Goal: Information Seeking & Learning: Learn about a topic

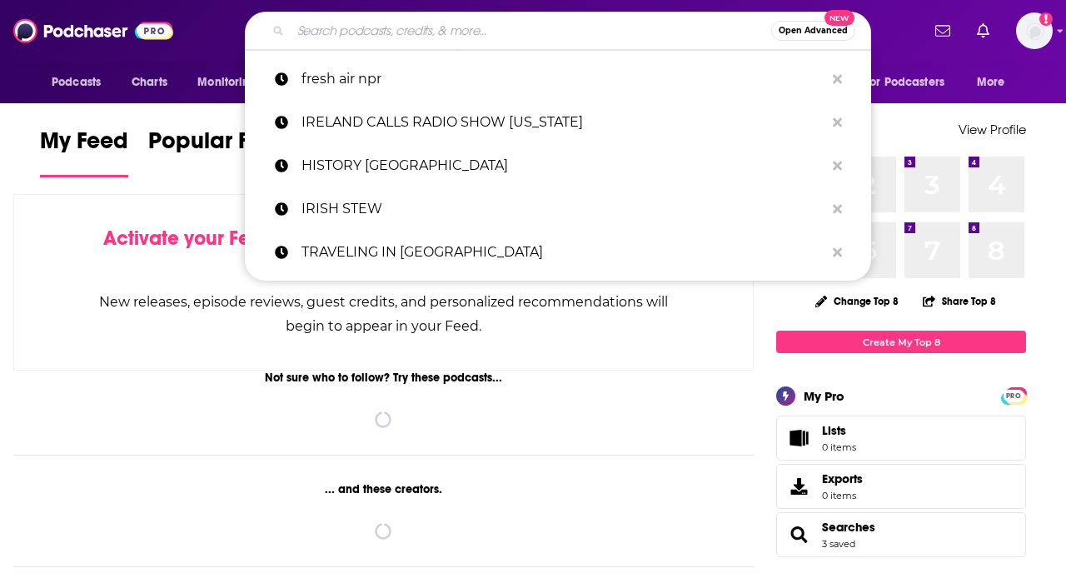
click at [358, 36] on input "Search podcasts, credits, & more..." at bounding box center [531, 30] width 481 height 27
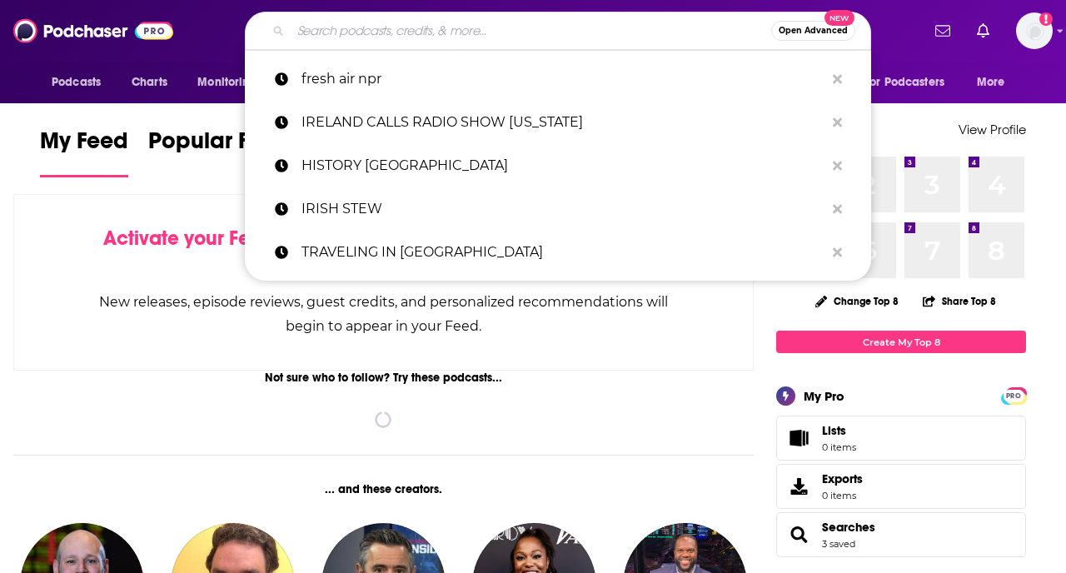
type input "M"
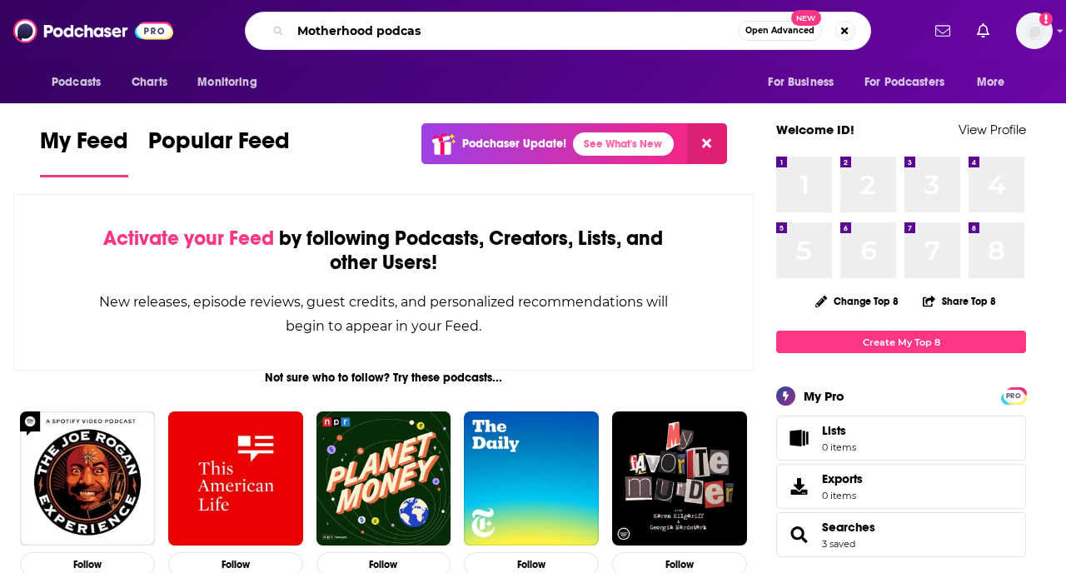
click at [358, 36] on input "Motherhood podcas" at bounding box center [514, 30] width 447 height 27
type input "podcasts about motherhood"
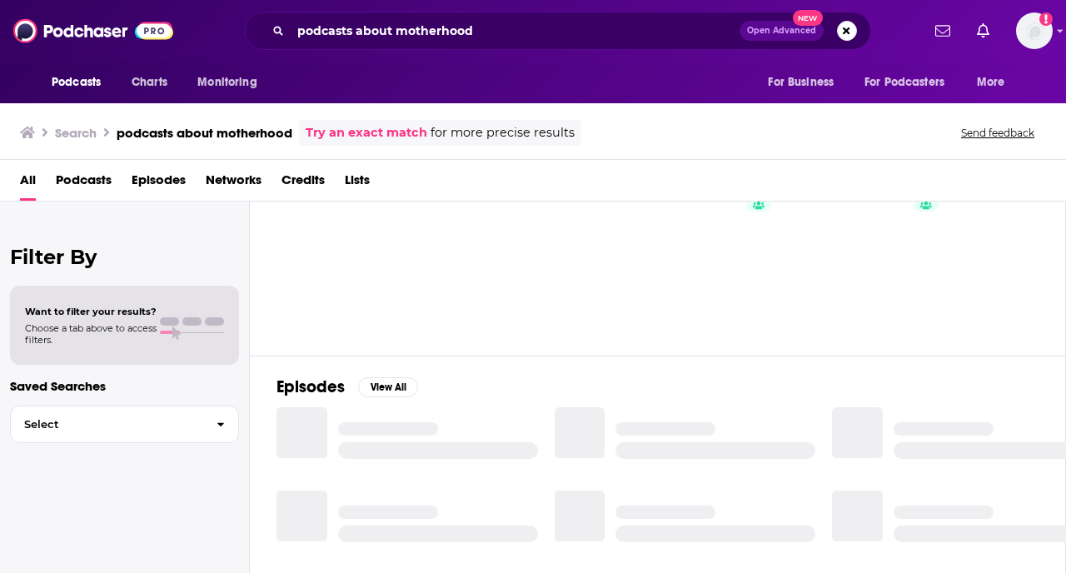
scroll to position [83, 0]
click at [403, 250] on link "Podcasts About Motherhood" at bounding box center [366, 250] width 162 height 162
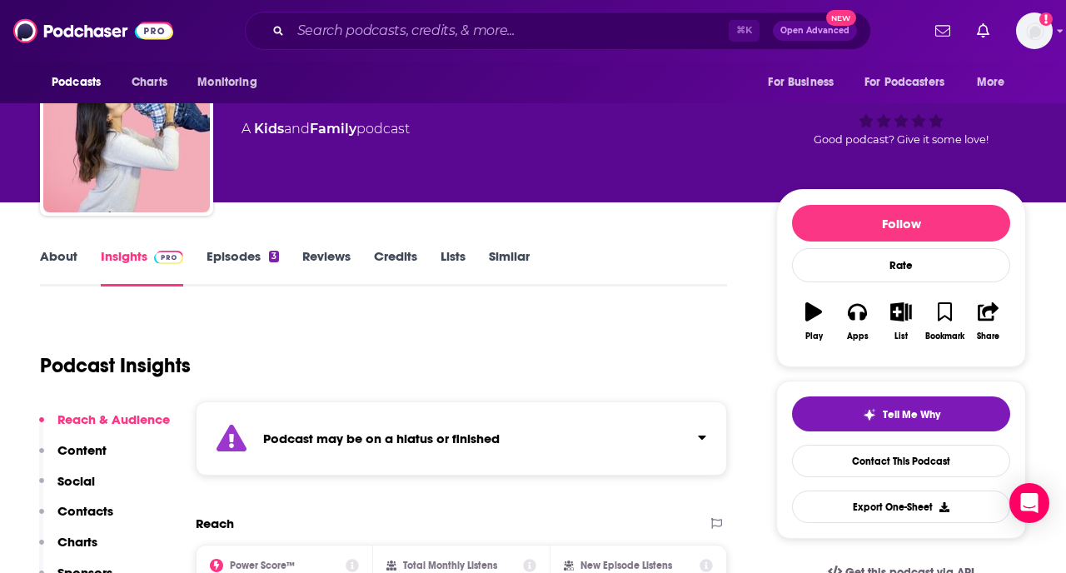
scroll to position [114, 0]
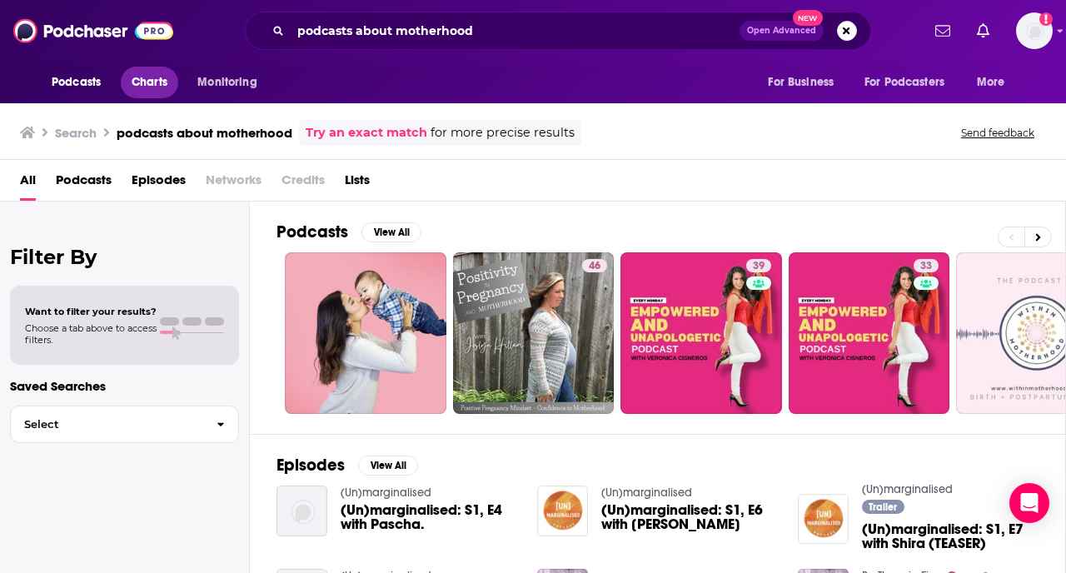
click at [144, 81] on span "Charts" at bounding box center [150, 82] width 36 height 23
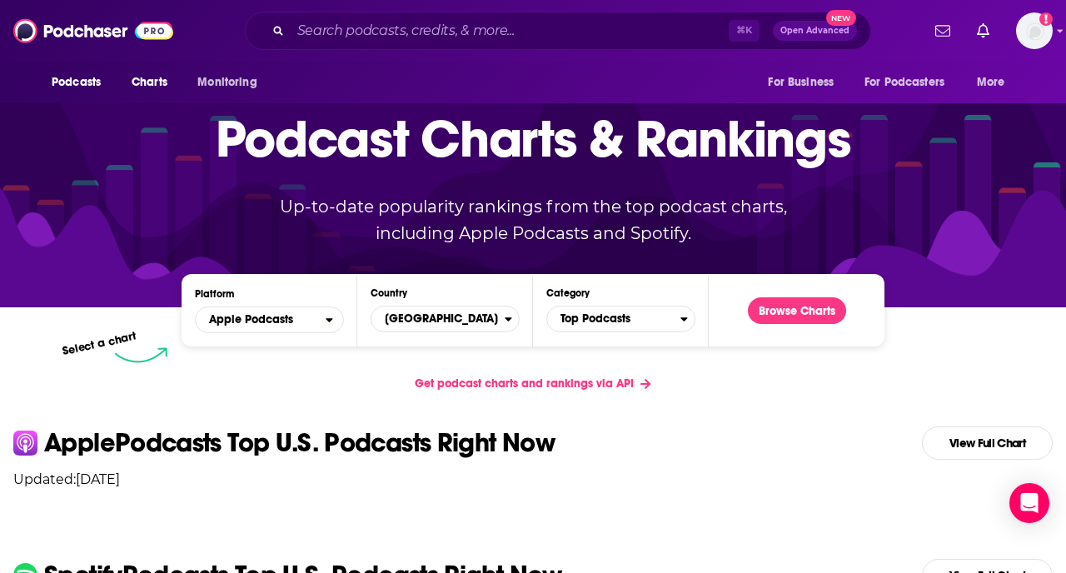
scroll to position [94, 0]
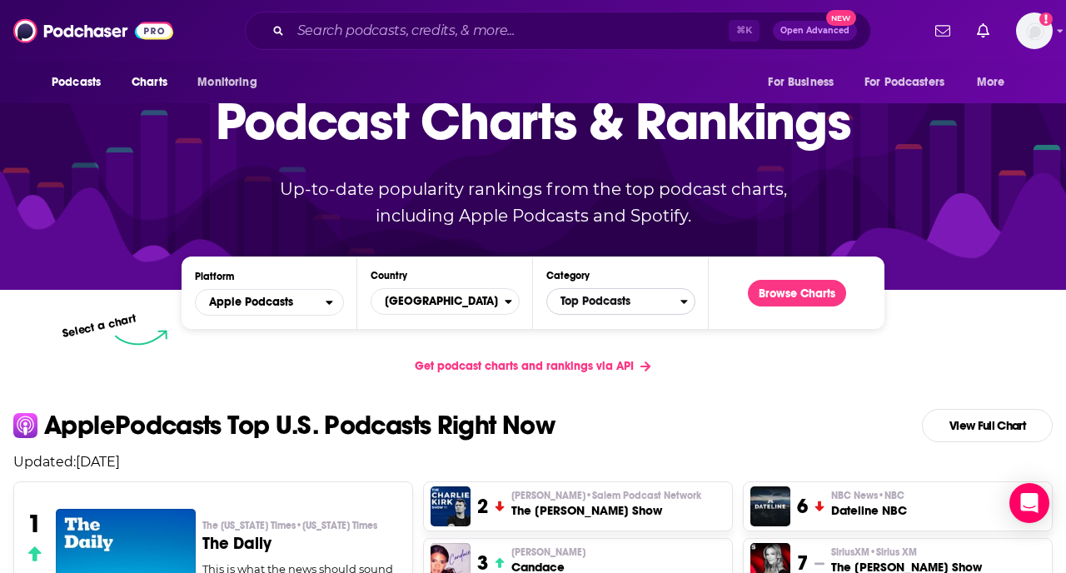
click at [657, 305] on span "Top Podcasts" at bounding box center [613, 301] width 133 height 28
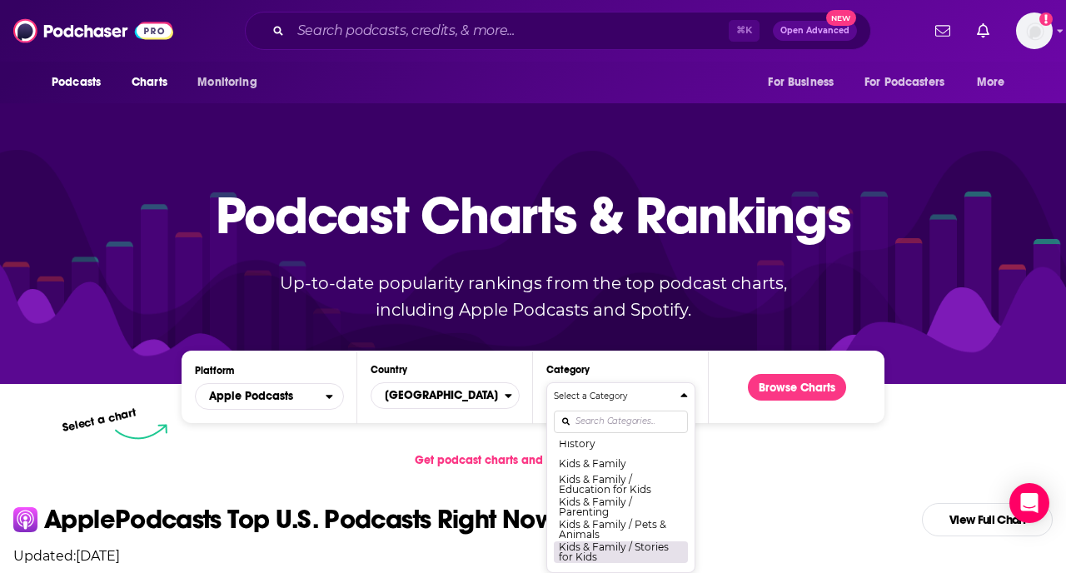
scroll to position [751, 0]
click at [646, 502] on button "Kids & Family / Parenting" at bounding box center [621, 507] width 134 height 22
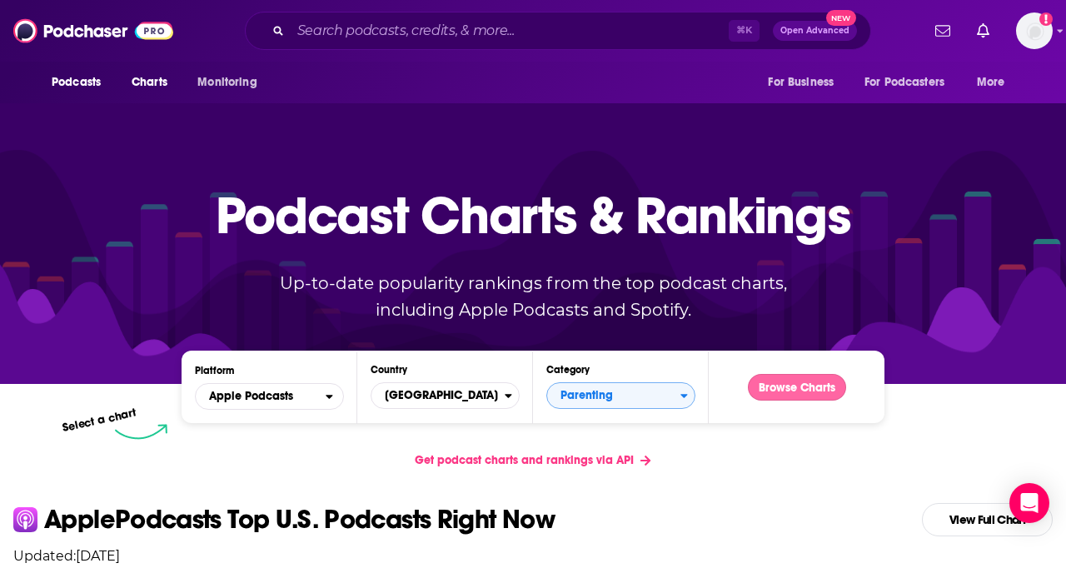
click at [780, 386] on button "Browse Charts" at bounding box center [797, 387] width 98 height 27
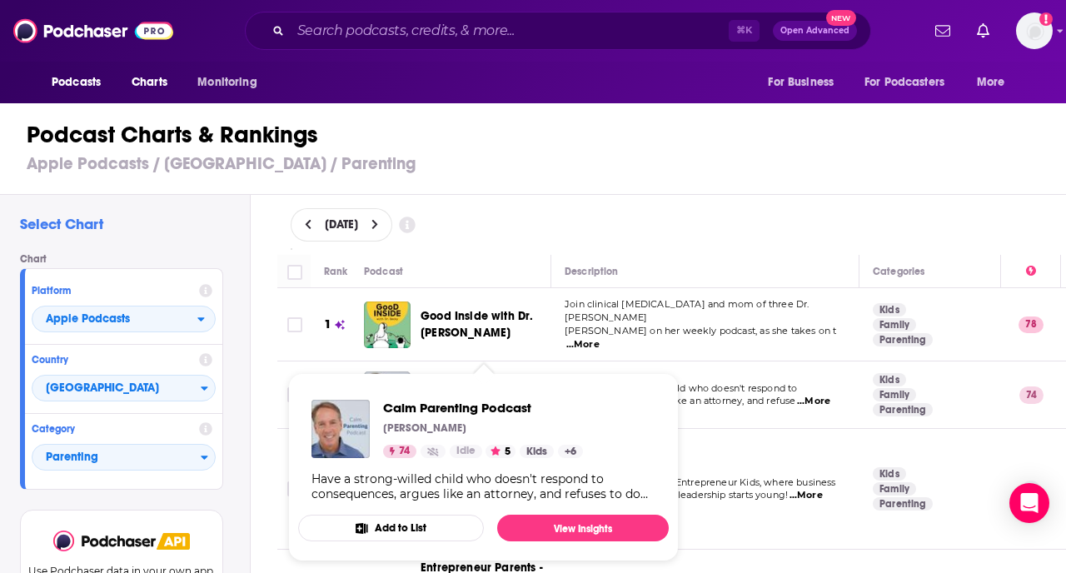
click at [446, 331] on span "Good Inside with Dr. [PERSON_NAME]" at bounding box center [477, 324] width 112 height 31
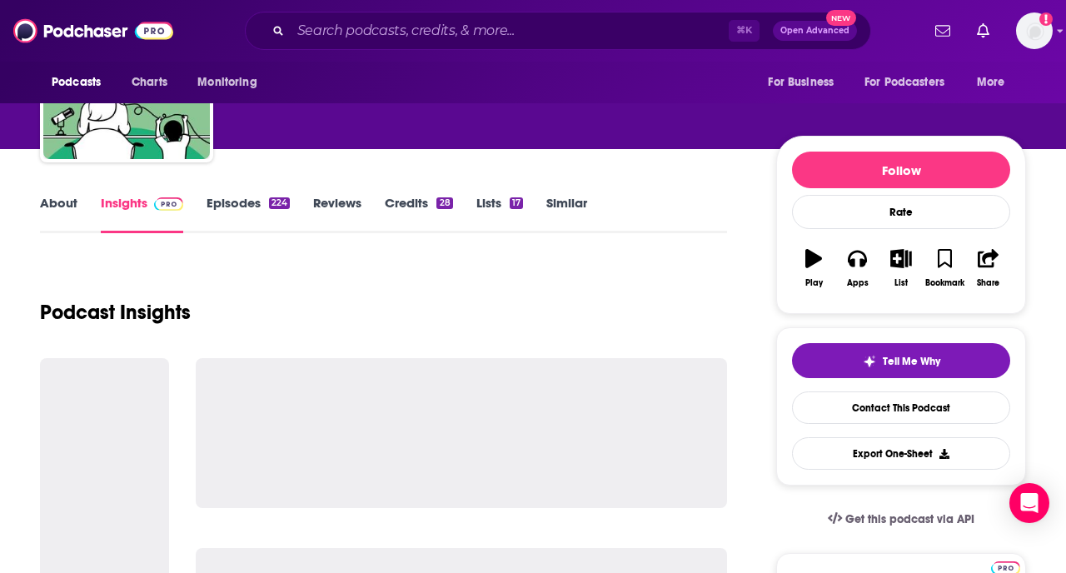
scroll to position [316, 0]
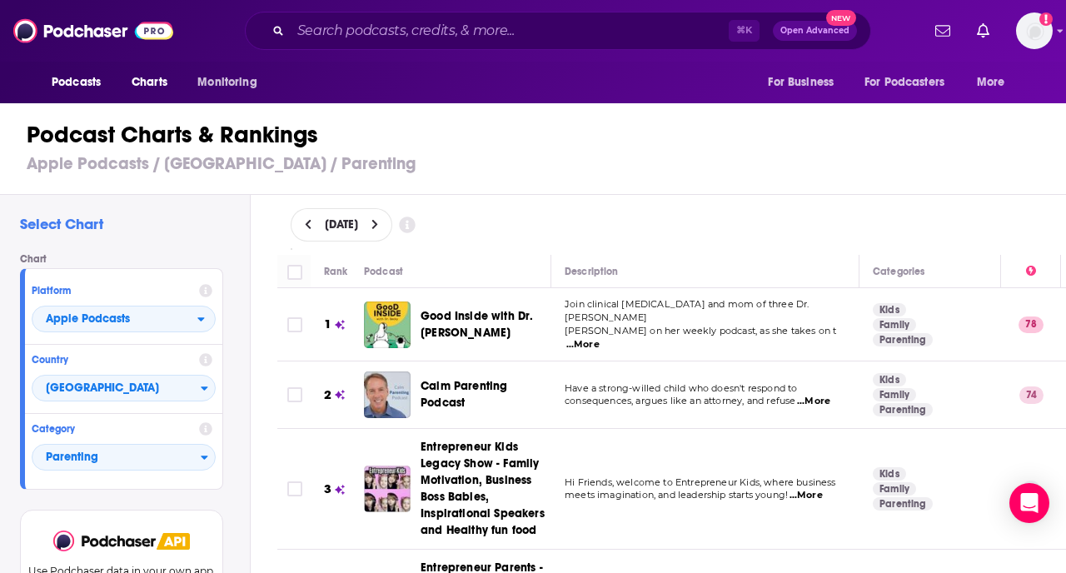
click at [437, 388] on span "Calm Parenting Podcast" at bounding box center [484, 394] width 127 height 33
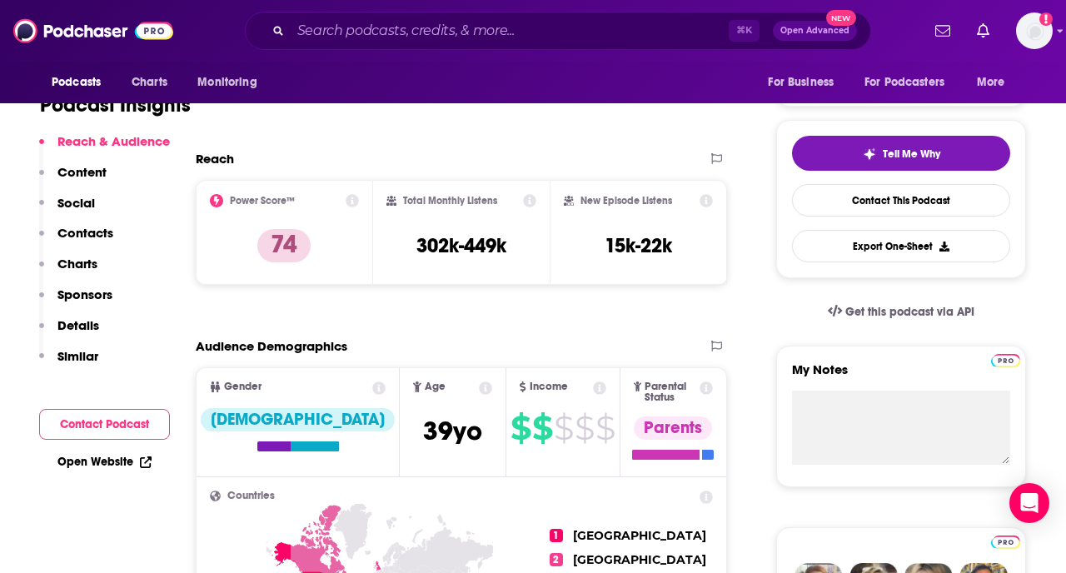
scroll to position [311, 0]
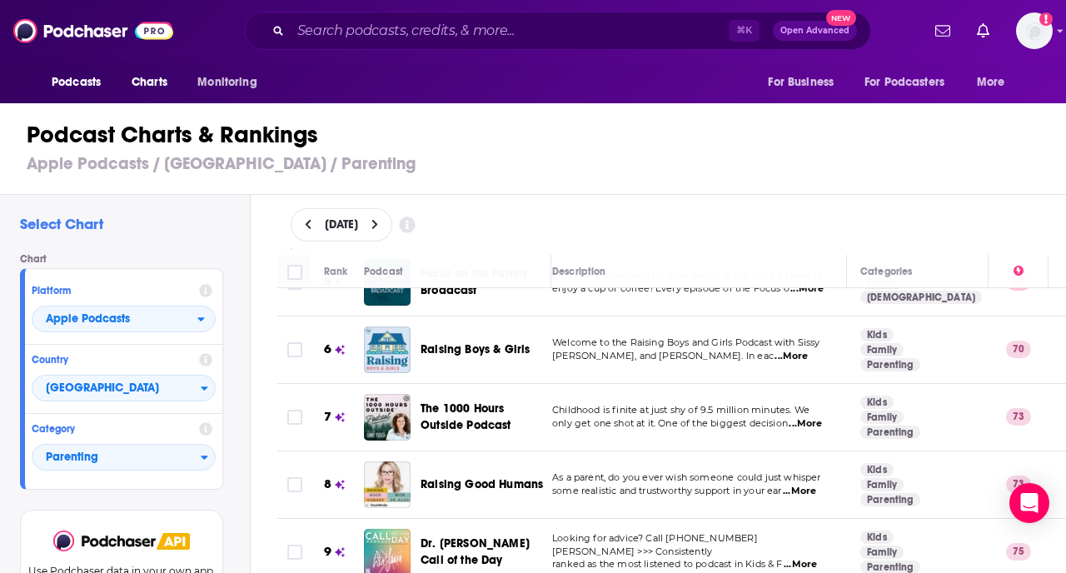
scroll to position [407, 12]
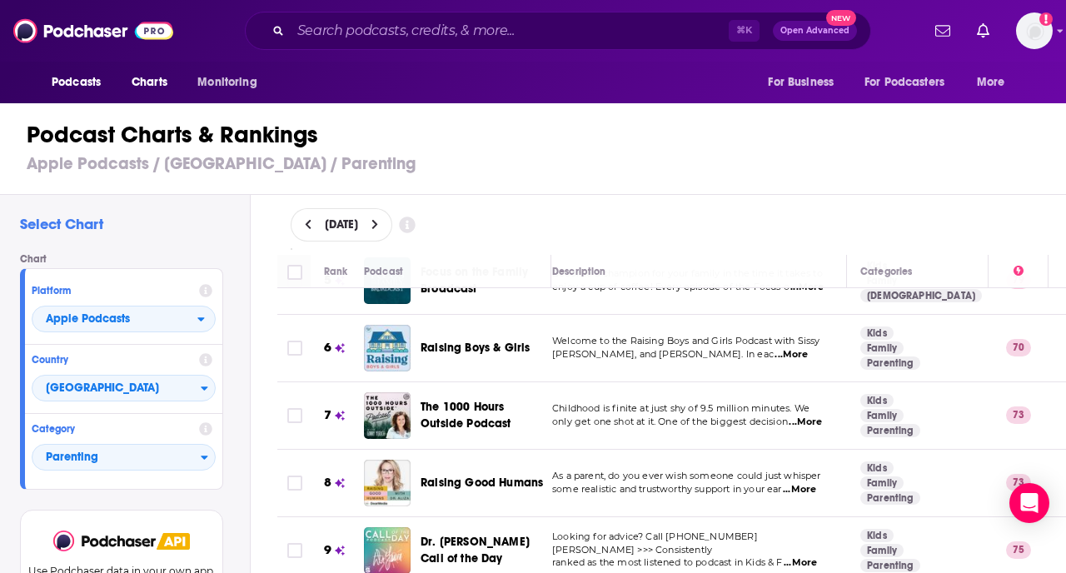
click at [481, 481] on span "Raising Good Humans" at bounding box center [482, 483] width 122 height 14
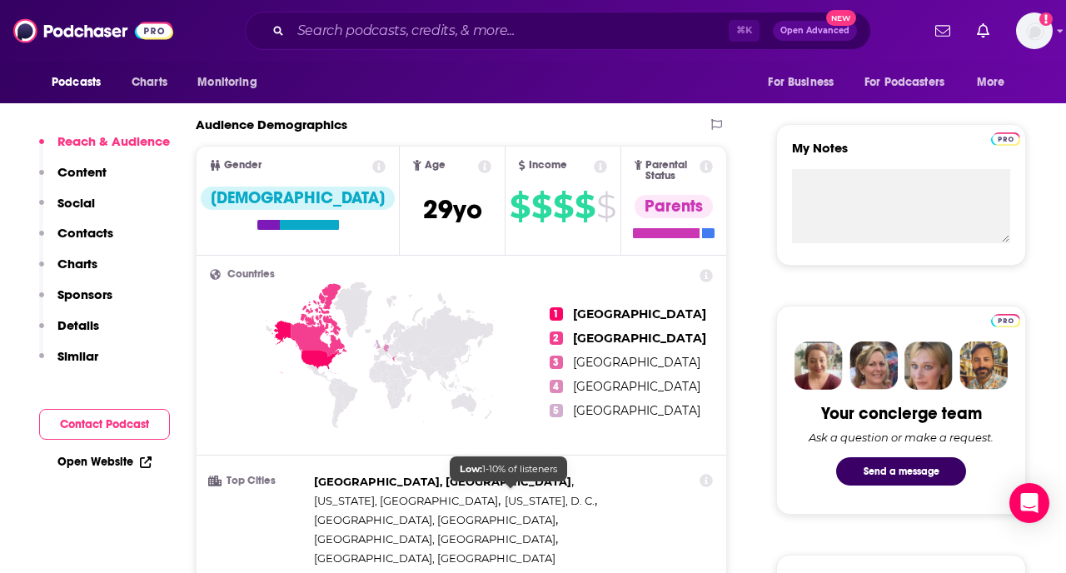
scroll to position [374, 0]
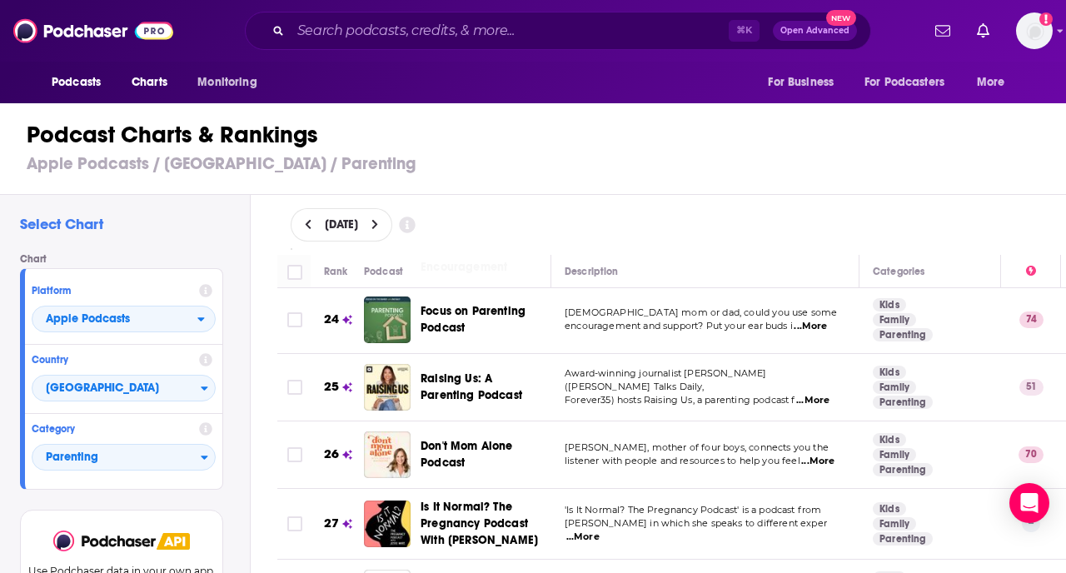
scroll to position [1783, 0]
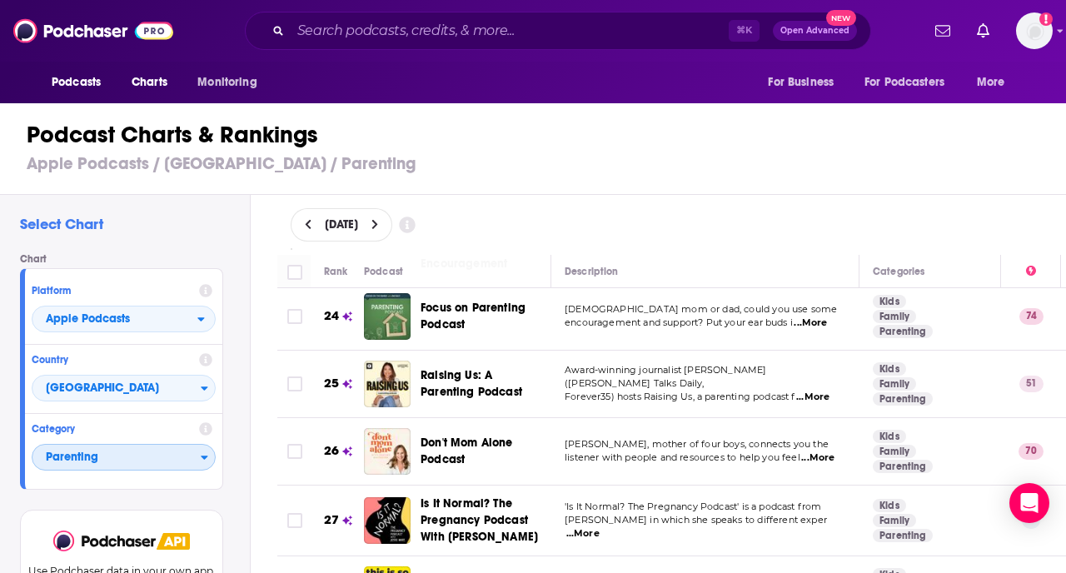
click at [120, 456] on span "Parenting" at bounding box center [116, 458] width 168 height 28
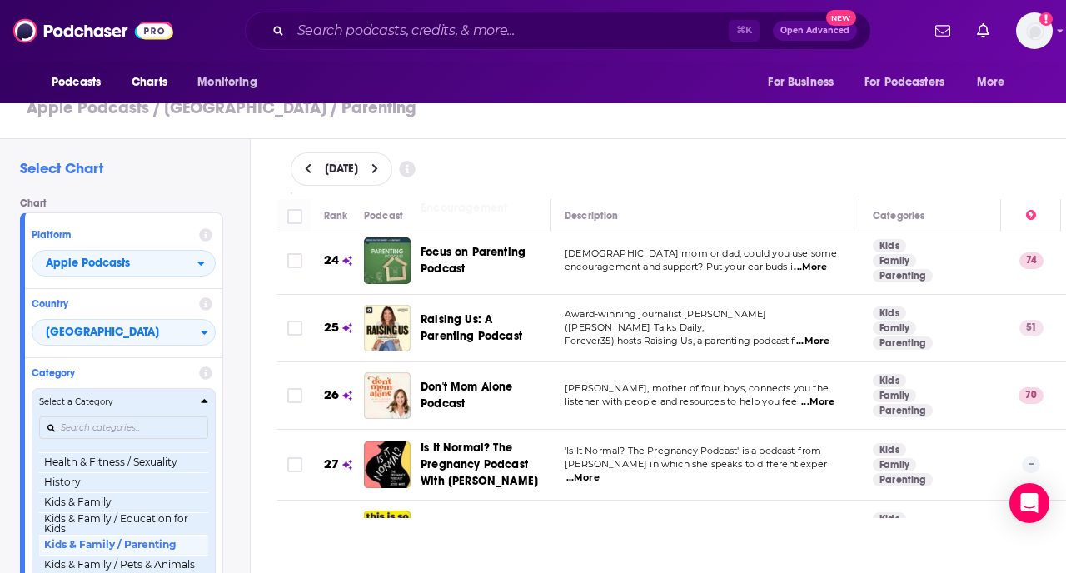
scroll to position [701, 0]
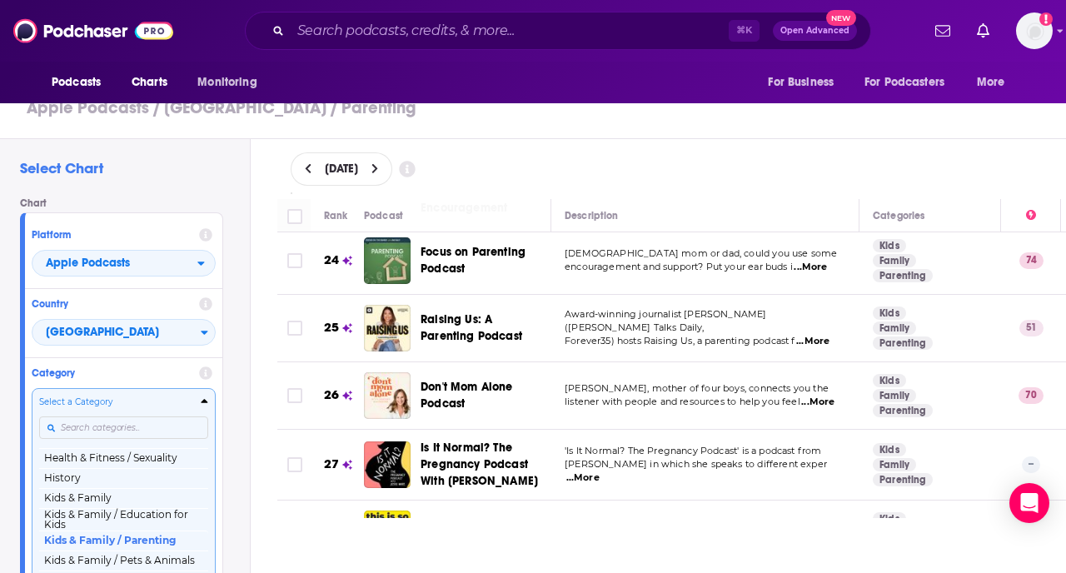
click at [144, 431] on div "Select a Category Top Podcasts Arts Arts / Books Arts / Design Arts / Fashion &…" at bounding box center [123, 484] width 169 height 176
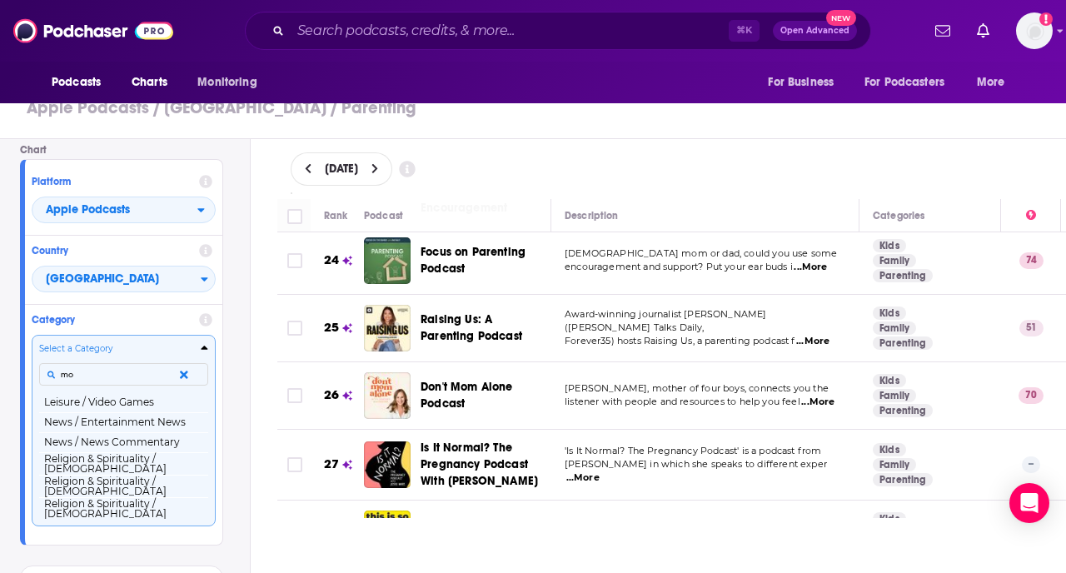
scroll to position [0, 0]
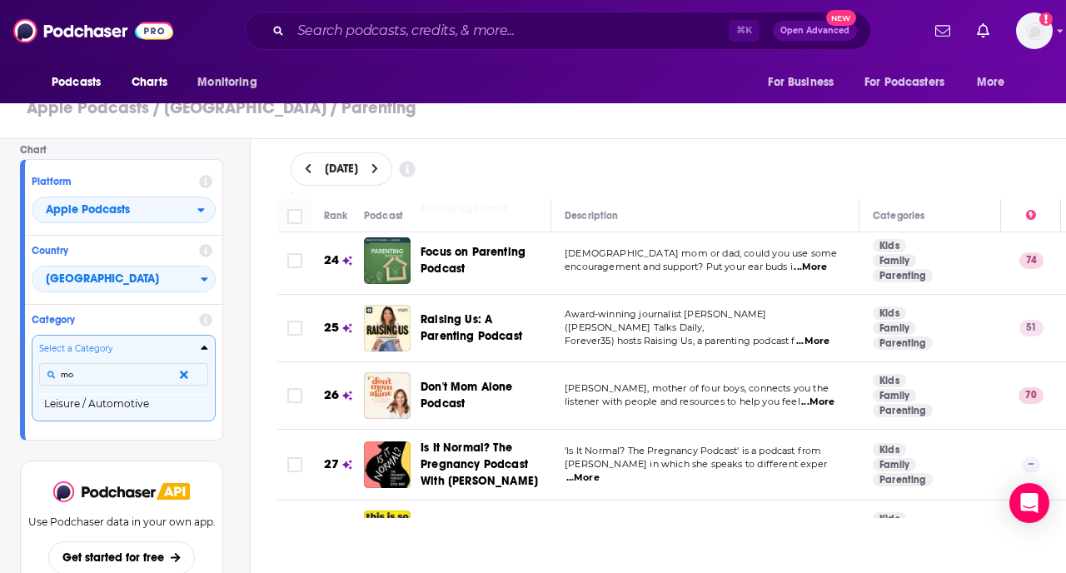
type input "m"
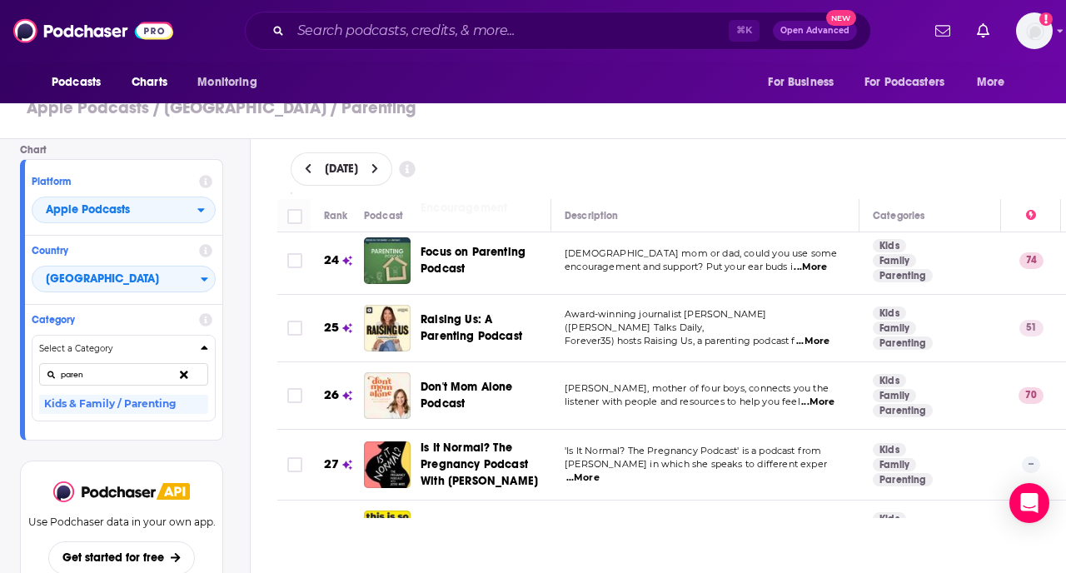
scroll to position [1976, 0]
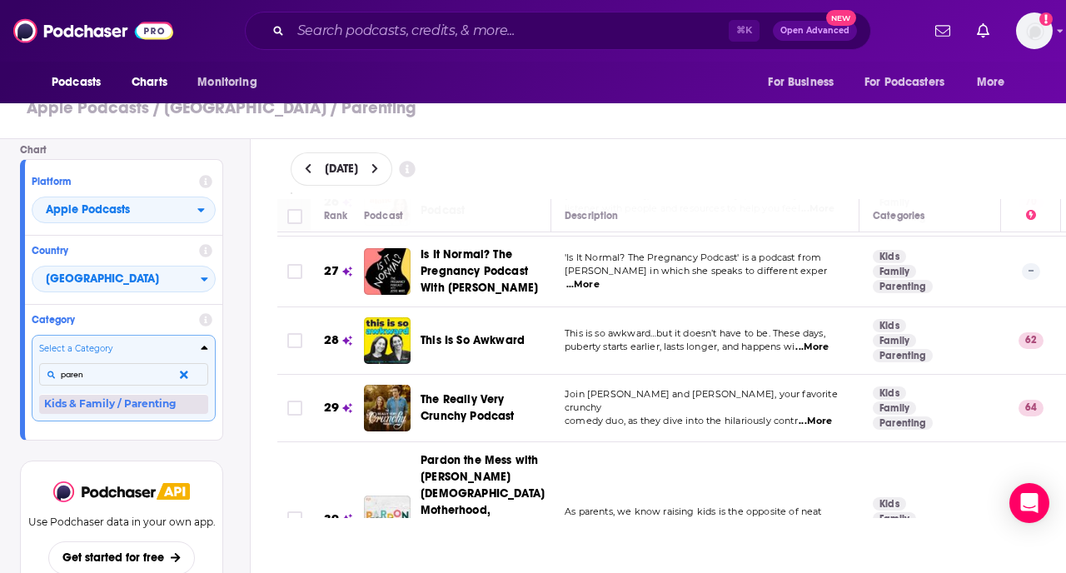
type input "paren"
click at [125, 405] on button "Kids & Family / Parenting" at bounding box center [123, 404] width 169 height 20
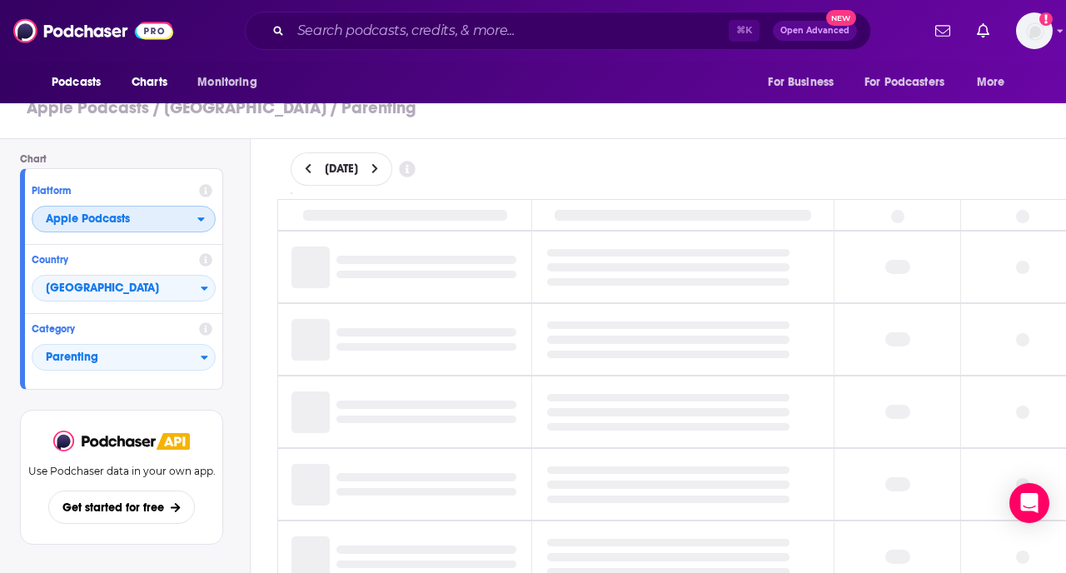
click at [165, 208] on span "Apple Podcasts" at bounding box center [114, 220] width 165 height 28
click at [144, 276] on div "Spotify" at bounding box center [123, 270] width 171 height 20
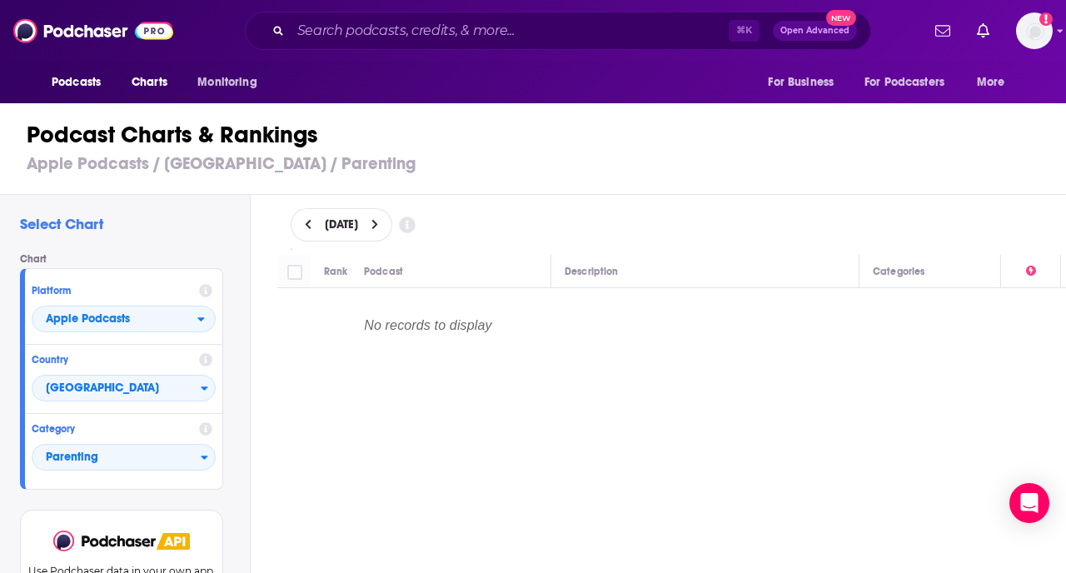
click at [311, 223] on button at bounding box center [308, 225] width 17 height 14
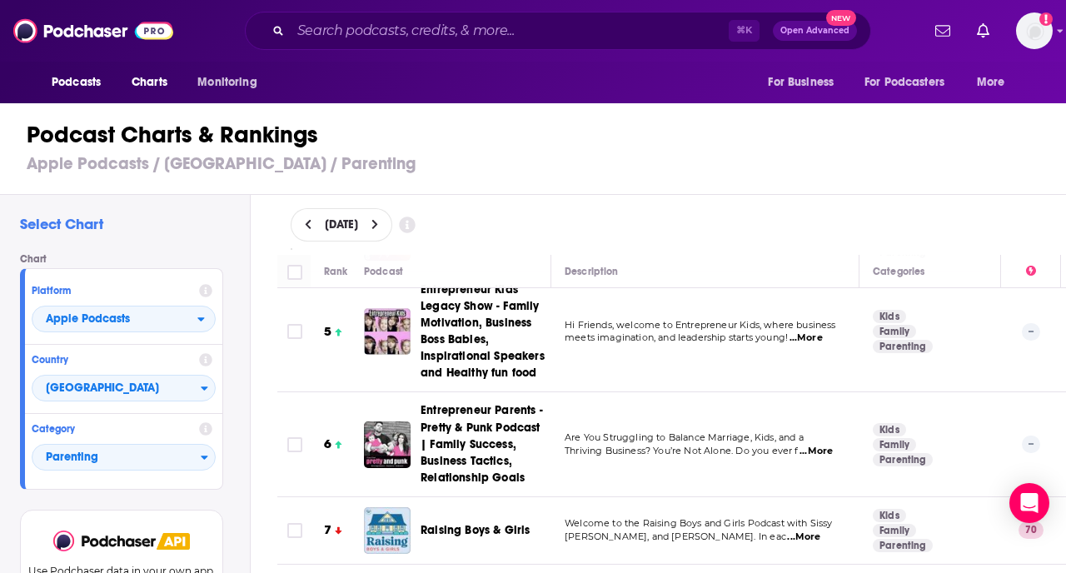
scroll to position [125, 0]
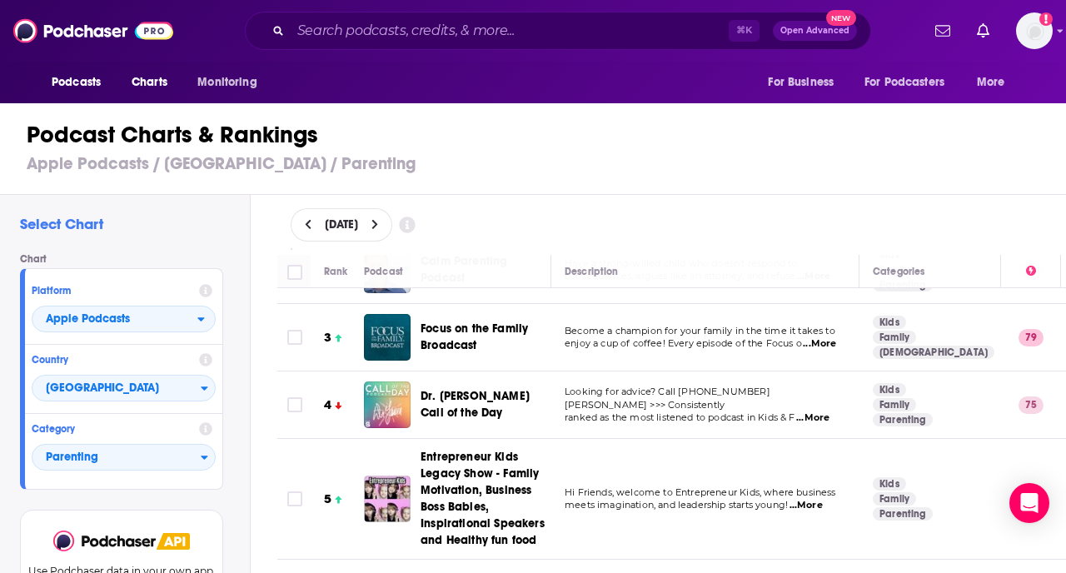
click at [466, 389] on span "Dr. [PERSON_NAME] Call of the Day" at bounding box center [475, 404] width 109 height 31
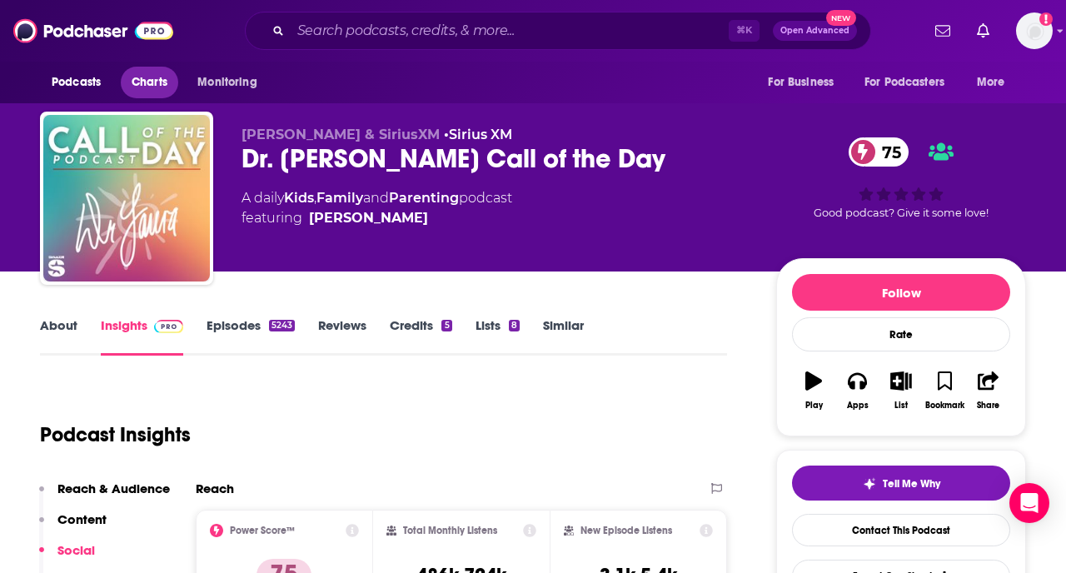
click at [140, 82] on span "Charts" at bounding box center [150, 82] width 36 height 23
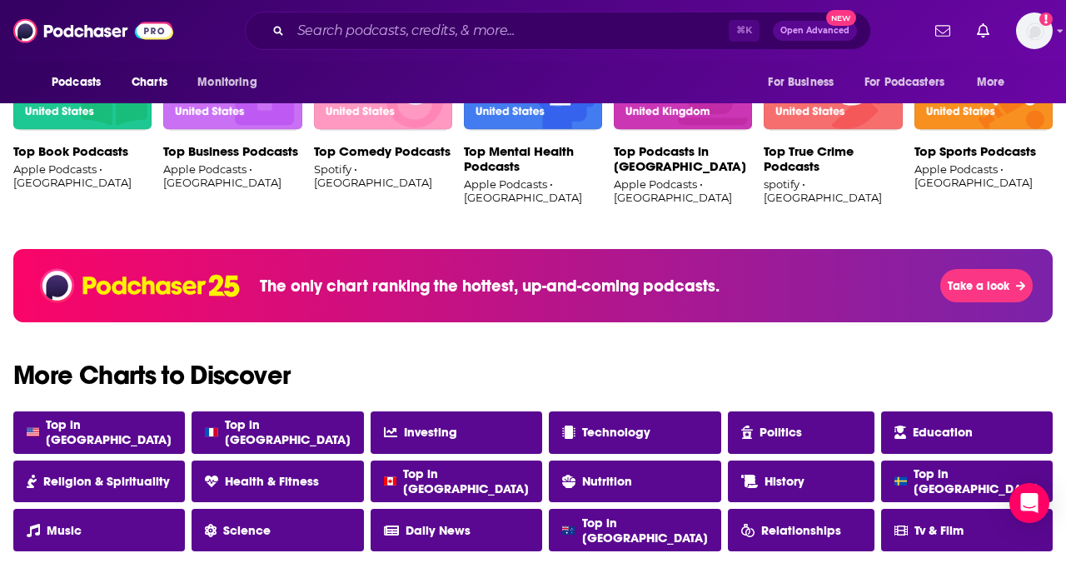
scroll to position [1357, 0]
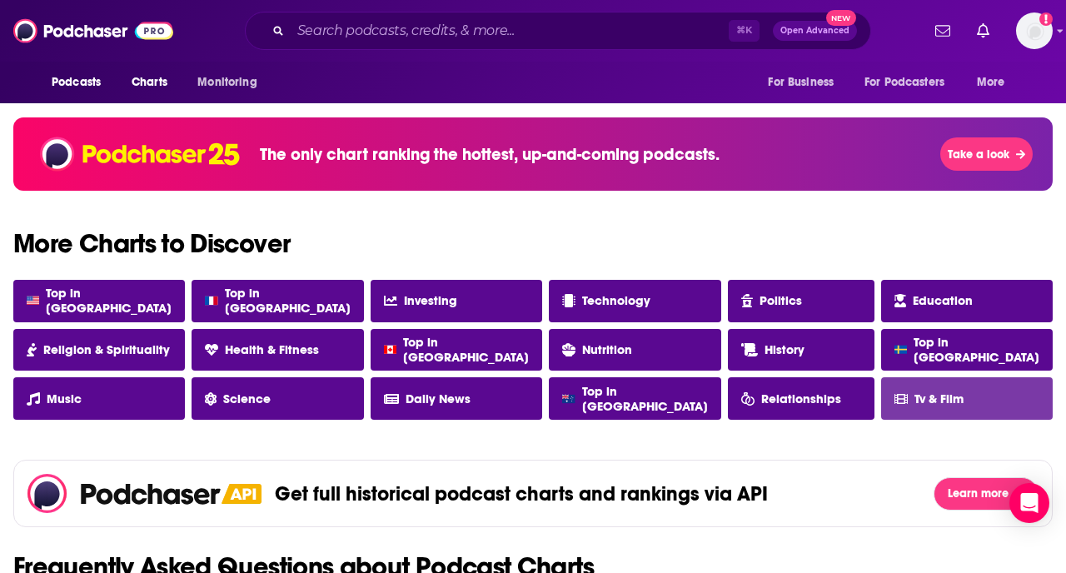
click at [923, 395] on span "Tv & Film" at bounding box center [938, 398] width 49 height 15
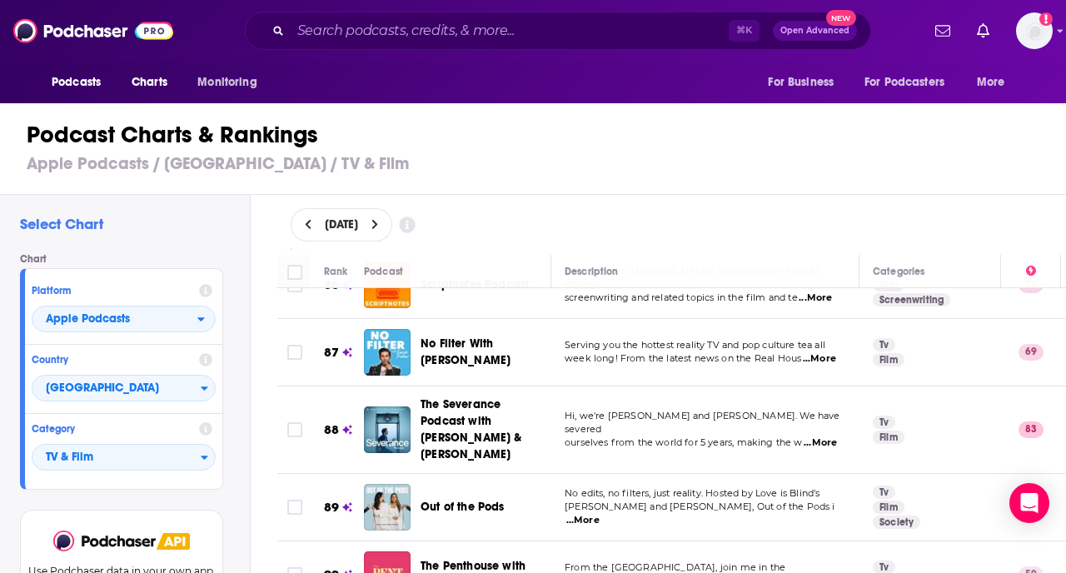
scroll to position [6318, 0]
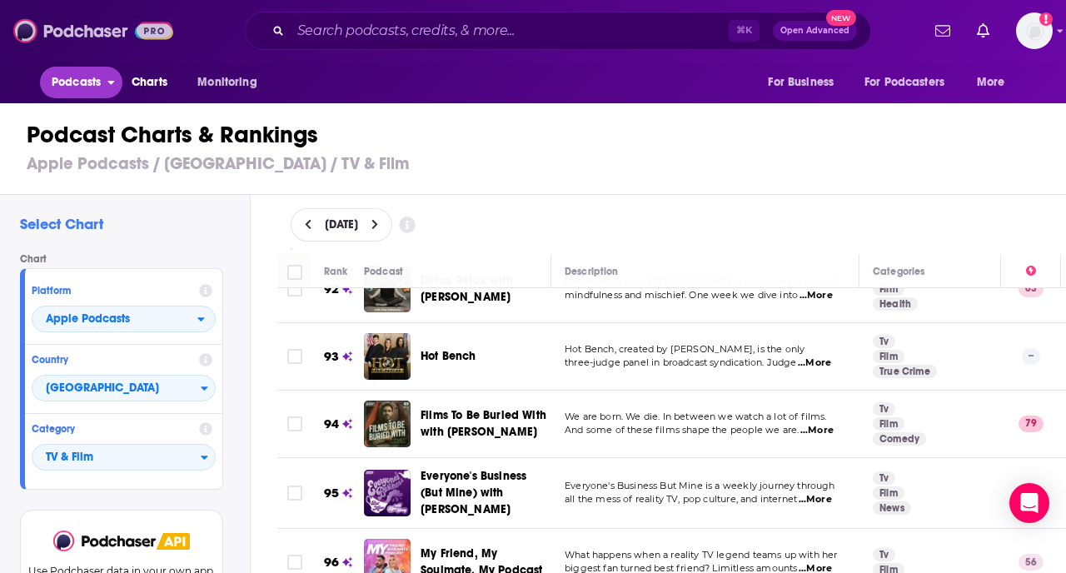
click at [102, 33] on img at bounding box center [93, 31] width 160 height 32
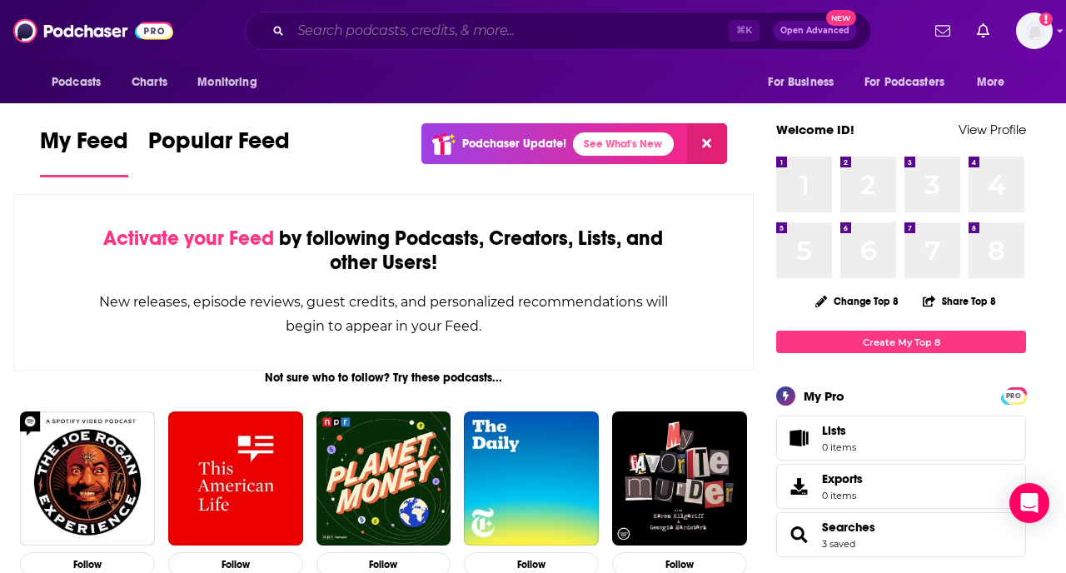
click at [416, 37] on input "Search podcasts, credits, & more..." at bounding box center [510, 30] width 438 height 27
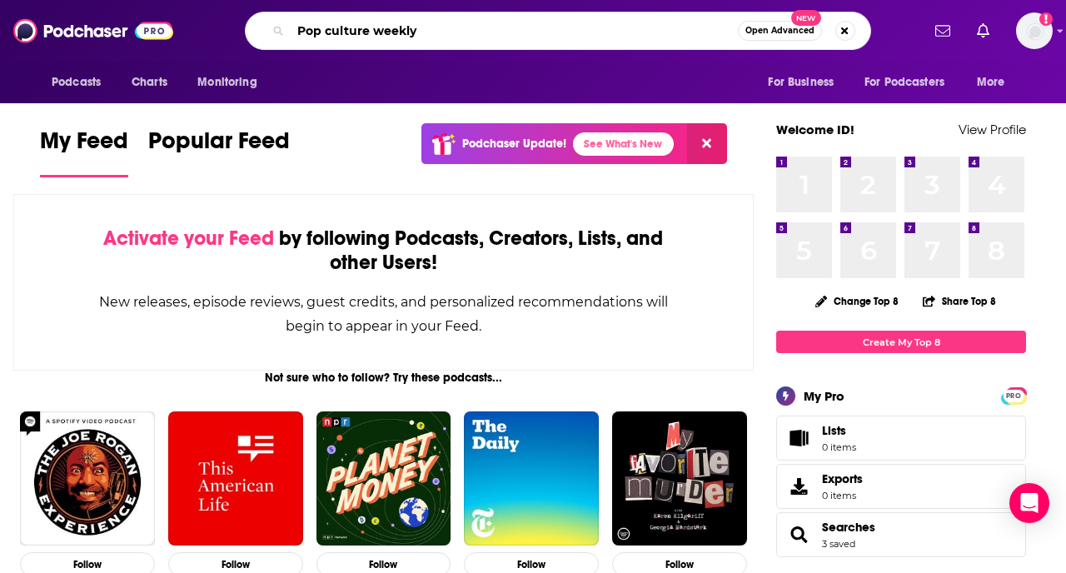
type input "Pop culture weekly"
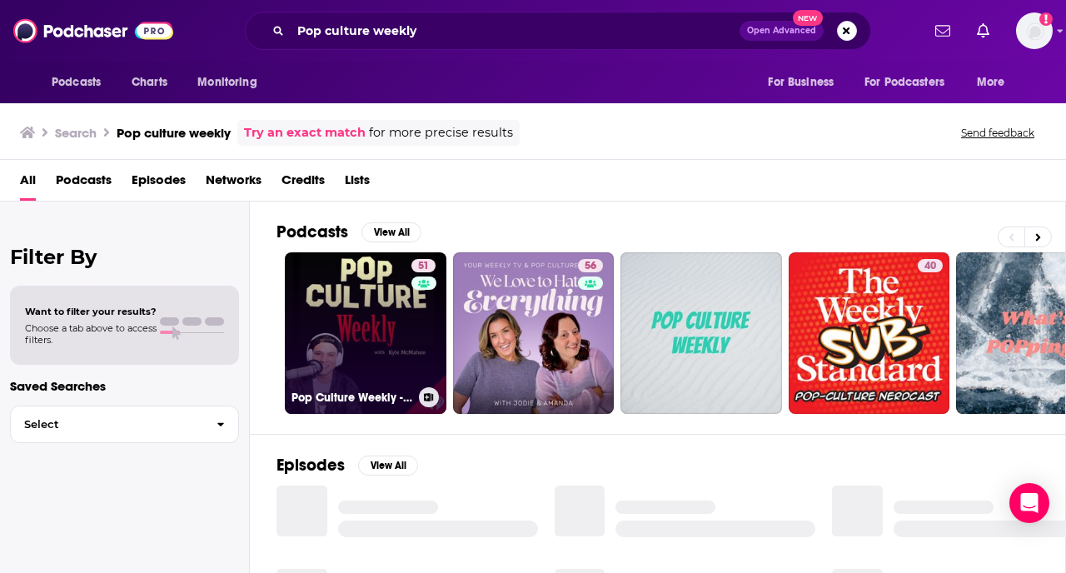
click at [367, 359] on link "51 Pop Culture Weekly - Celebrity Interviews & Entertainment News" at bounding box center [366, 333] width 162 height 162
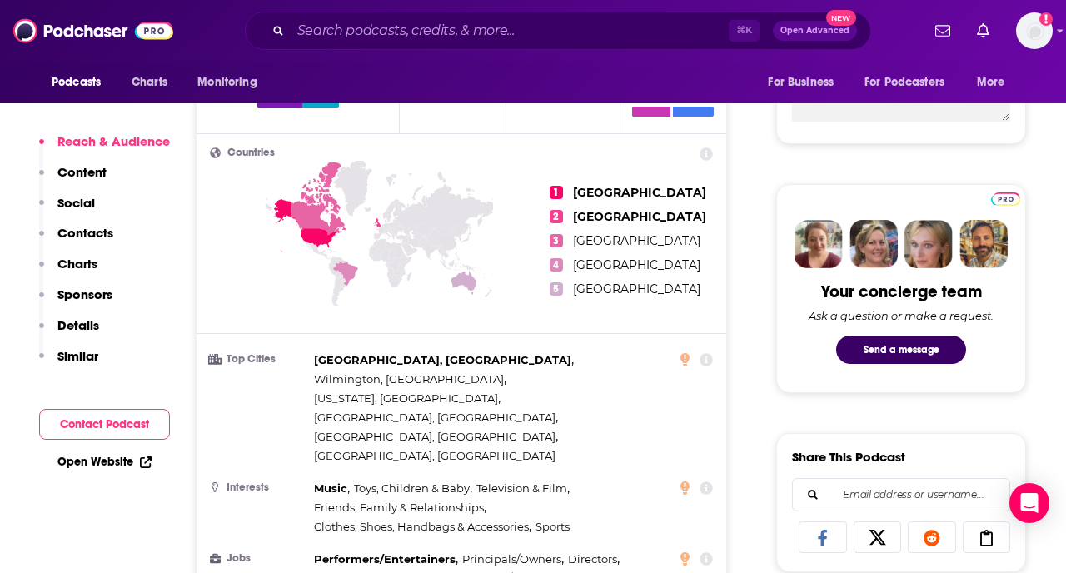
scroll to position [826, 0]
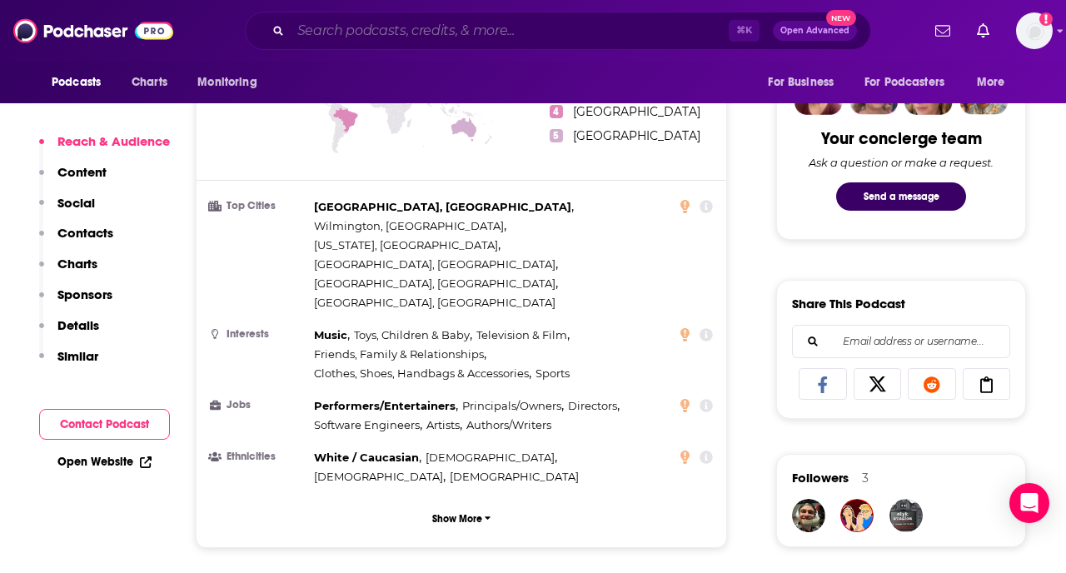
click at [431, 33] on input "Search podcasts, credits, & more..." at bounding box center [510, 30] width 438 height 27
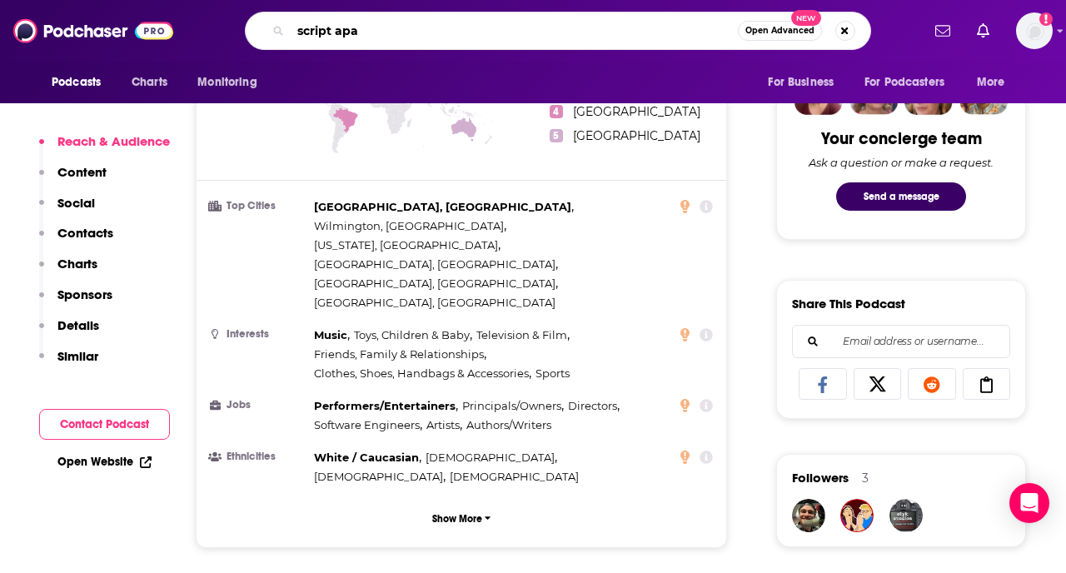
type input "script apar"
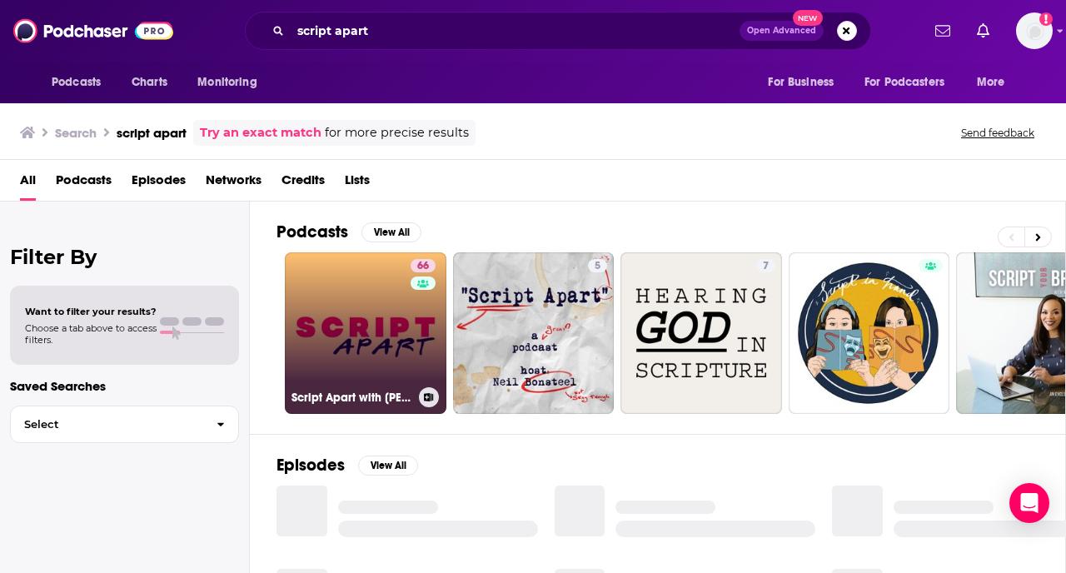
click at [382, 332] on link "66 Script Apart with [PERSON_NAME]" at bounding box center [366, 333] width 162 height 162
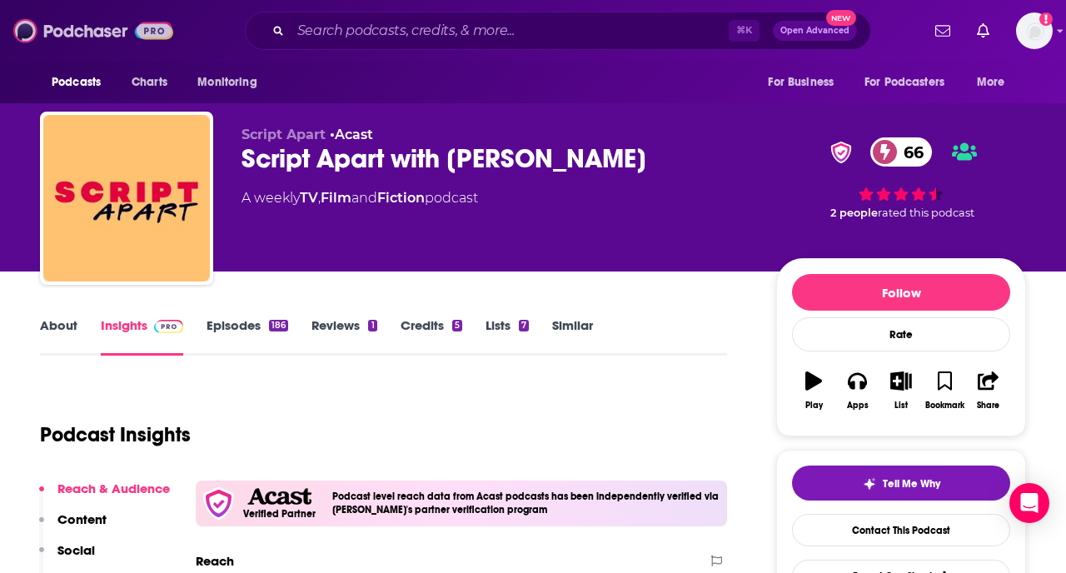
click at [124, 34] on img at bounding box center [93, 31] width 160 height 32
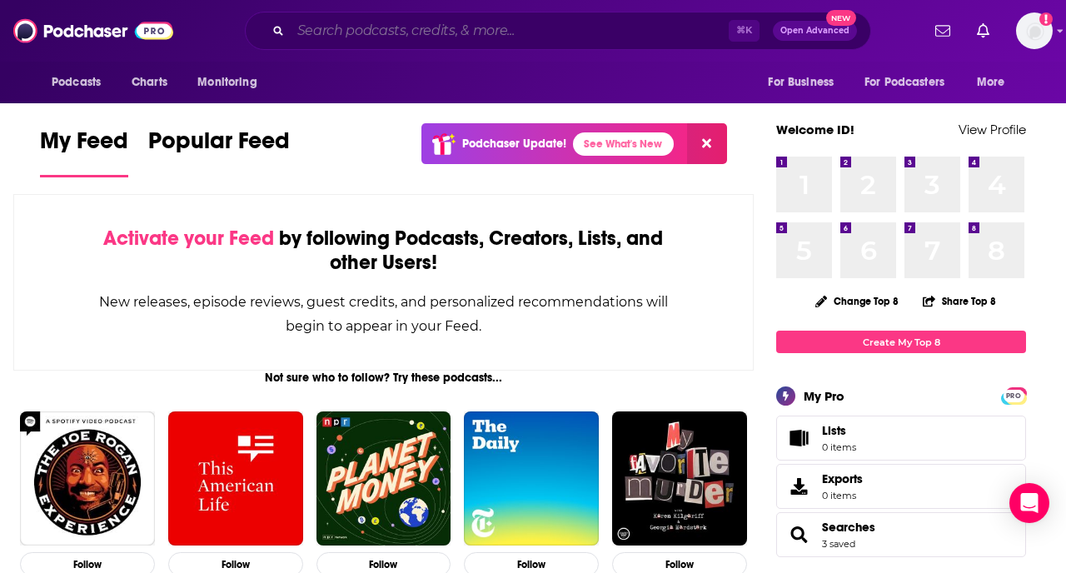
click at [403, 39] on input "Search podcasts, credits, & more..." at bounding box center [510, 30] width 438 height 27
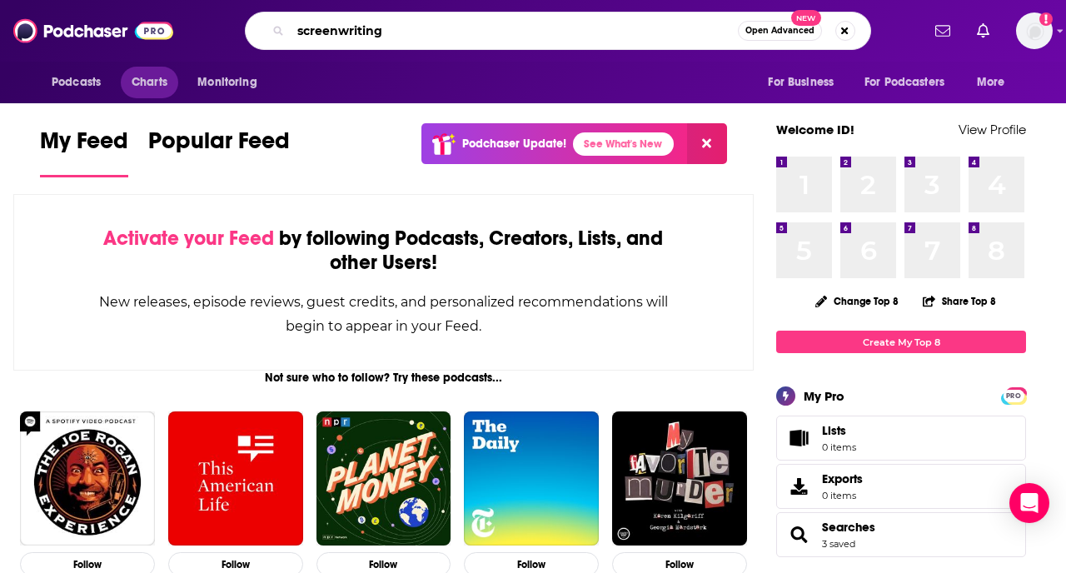
type input "screenwriting"
click at [151, 77] on span "Charts" at bounding box center [150, 82] width 36 height 23
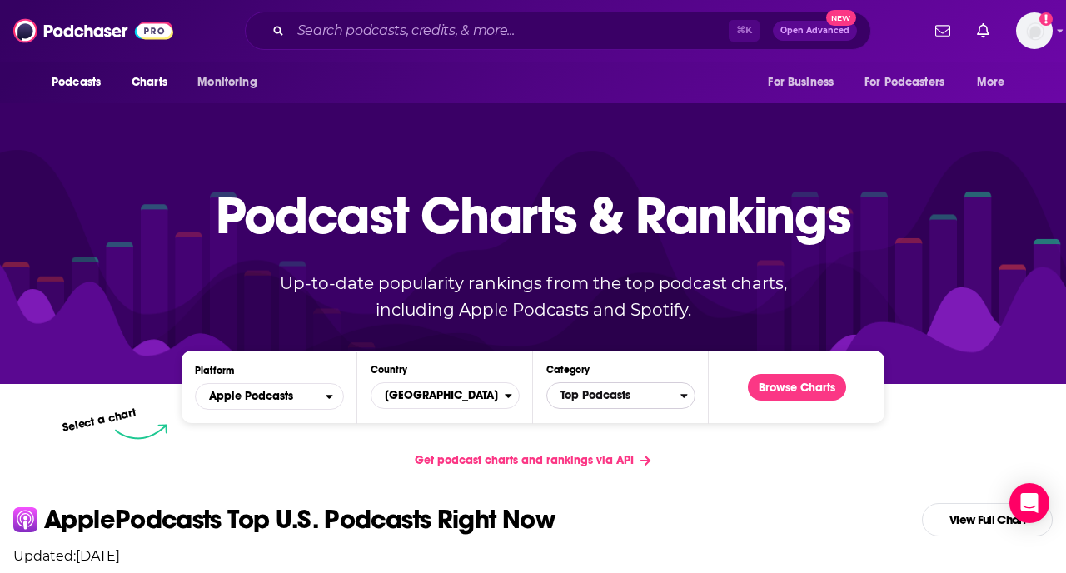
click at [641, 395] on span "Top Podcasts" at bounding box center [613, 395] width 133 height 28
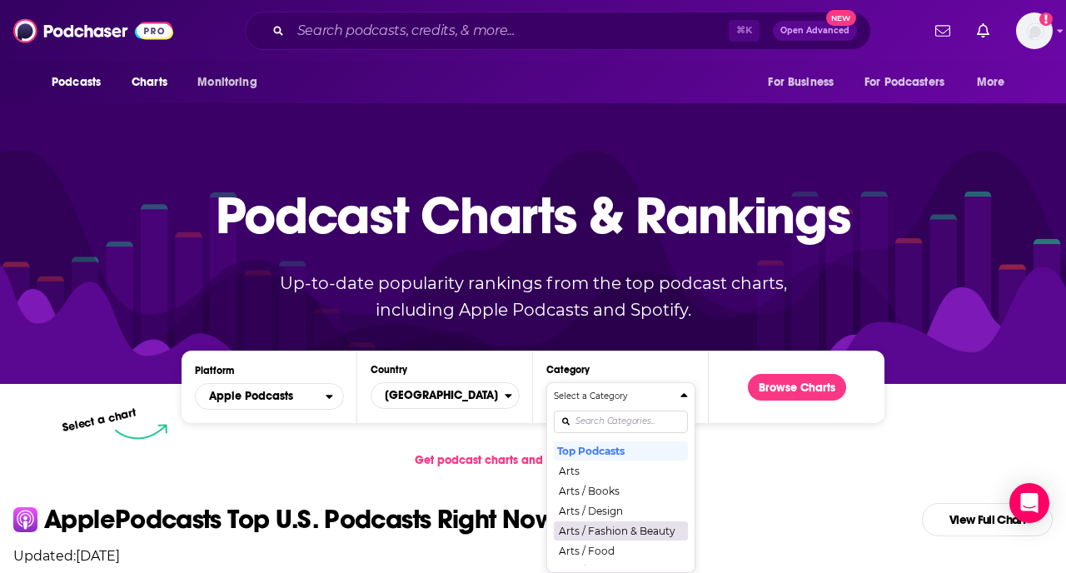
scroll to position [395, 0]
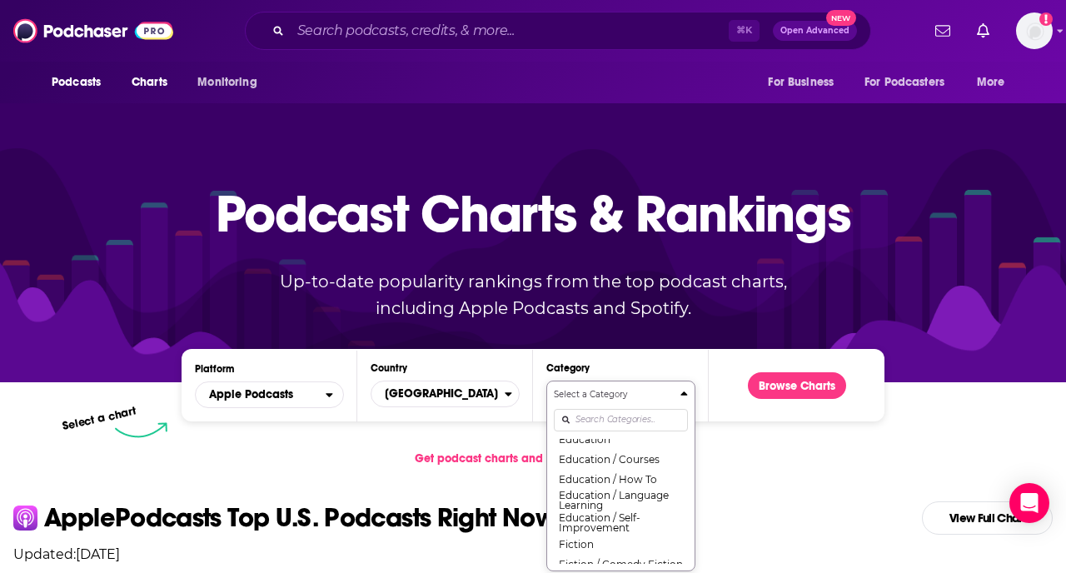
click at [630, 422] on div "Select a Category Top Podcasts Arts Arts / Books Arts / Design Arts / Fashion &…" at bounding box center [621, 476] width 134 height 176
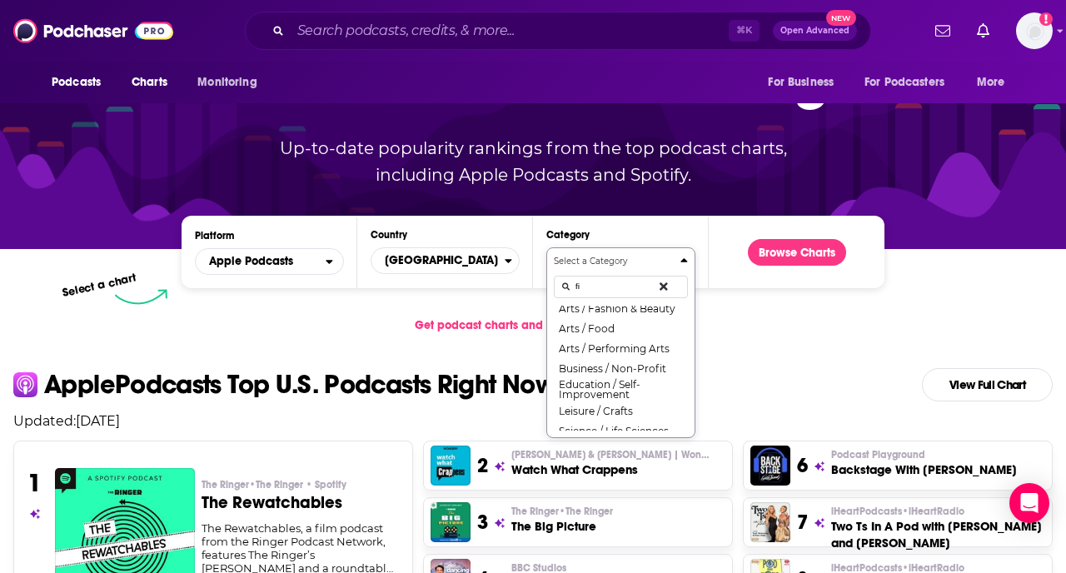
scroll to position [0, 0]
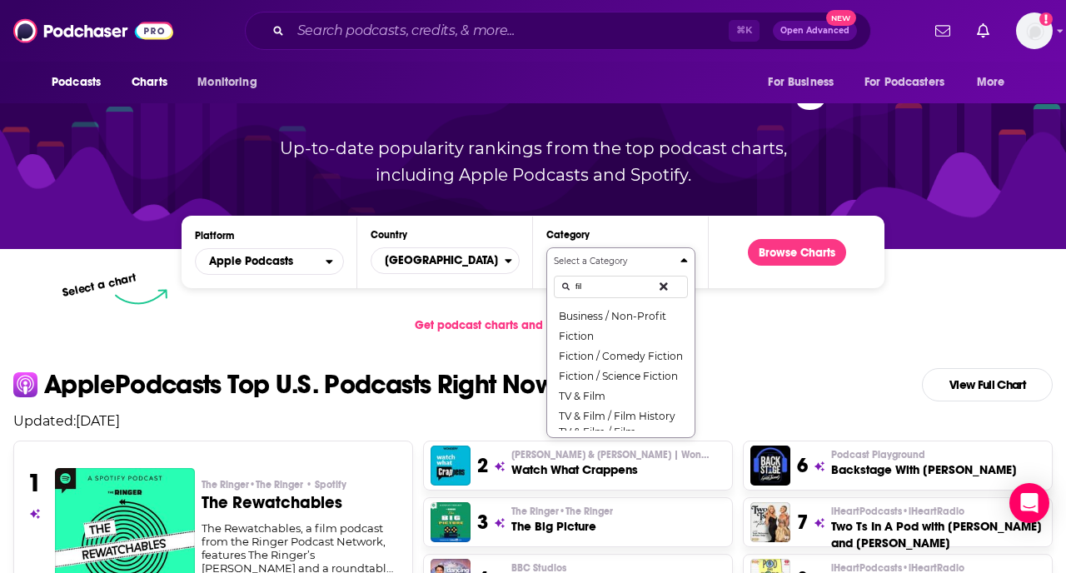
type input "film"
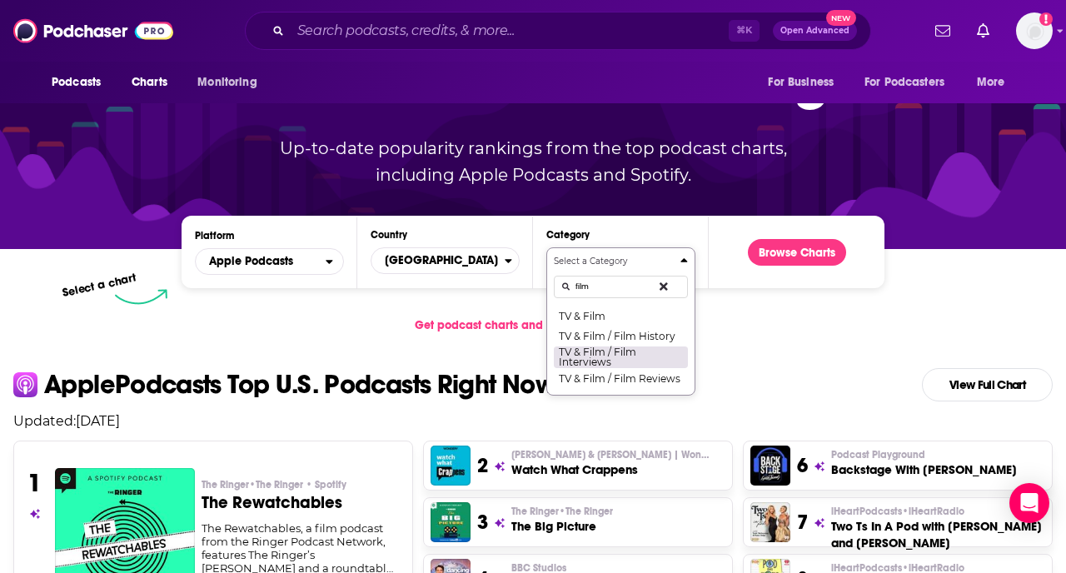
click at [638, 362] on button "TV & Film / Film Interviews" at bounding box center [621, 357] width 134 height 22
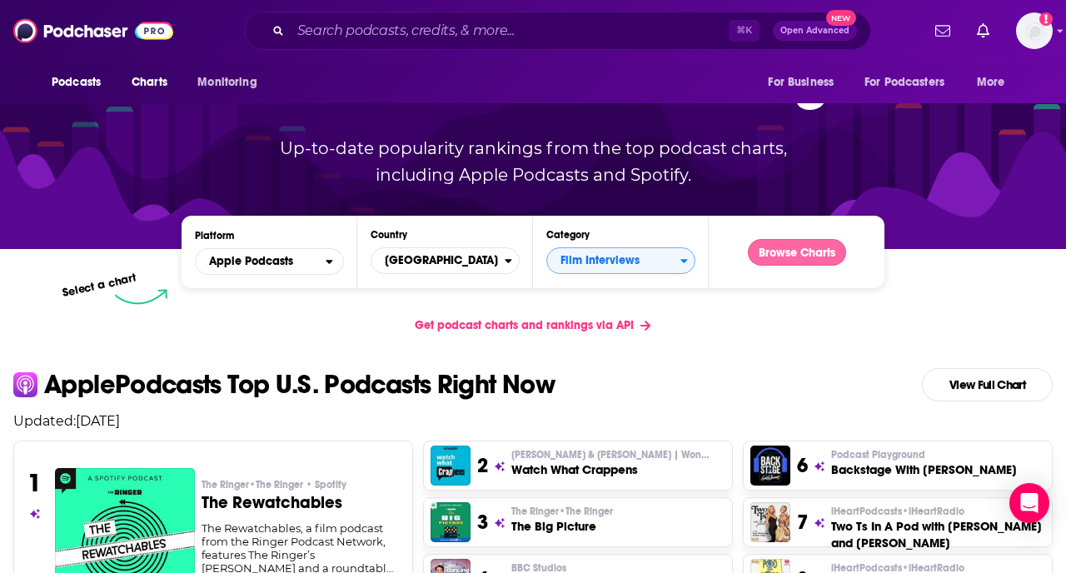
click at [785, 248] on button "Browse Charts" at bounding box center [797, 252] width 98 height 27
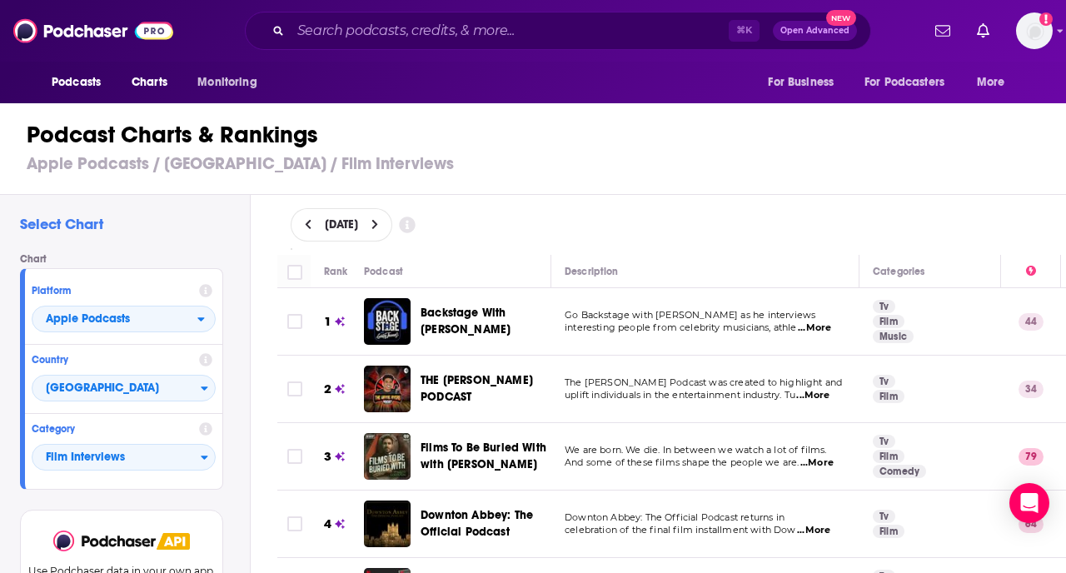
click at [826, 332] on span "...More" at bounding box center [814, 327] width 33 height 13
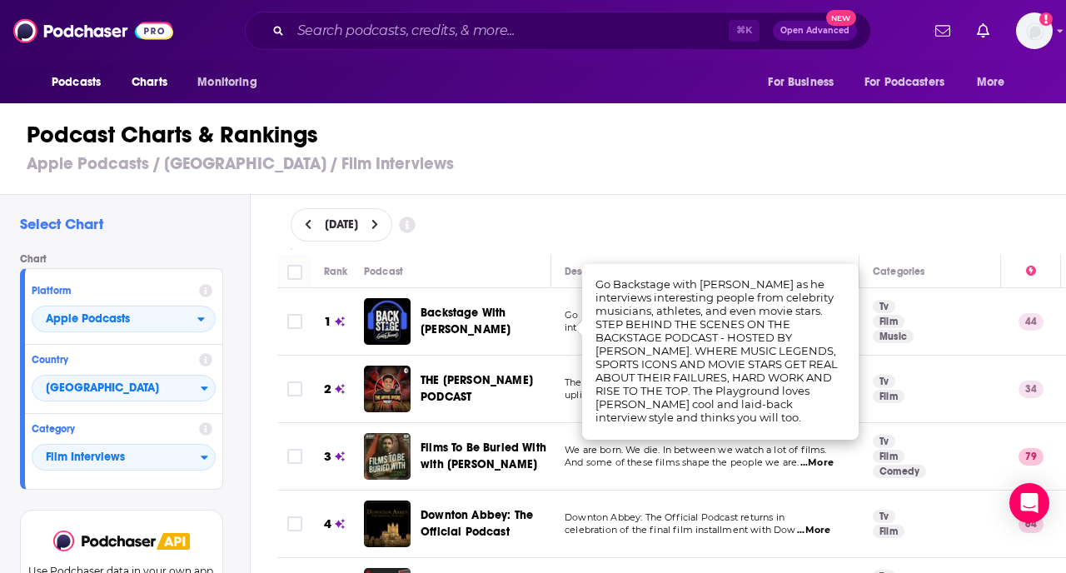
click at [816, 243] on div "[DATE]" at bounding box center [672, 225] width 816 height 60
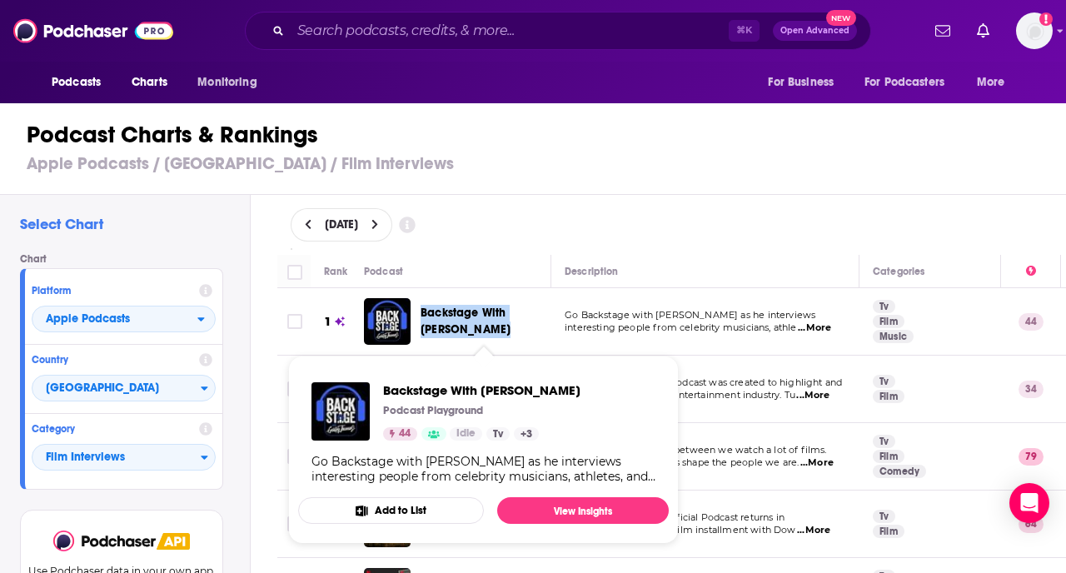
drag, startPoint x: 478, startPoint y: 314, endPoint x: 645, endPoint y: 222, distance: 190.8
click at [646, 222] on div "[DATE]" at bounding box center [672, 224] width 763 height 33
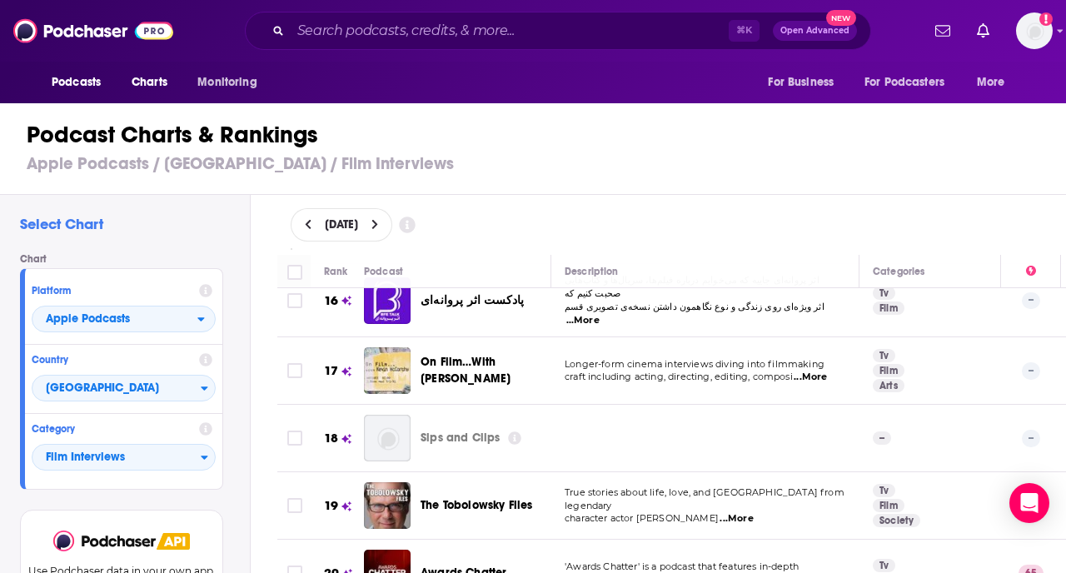
scroll to position [1004, 0]
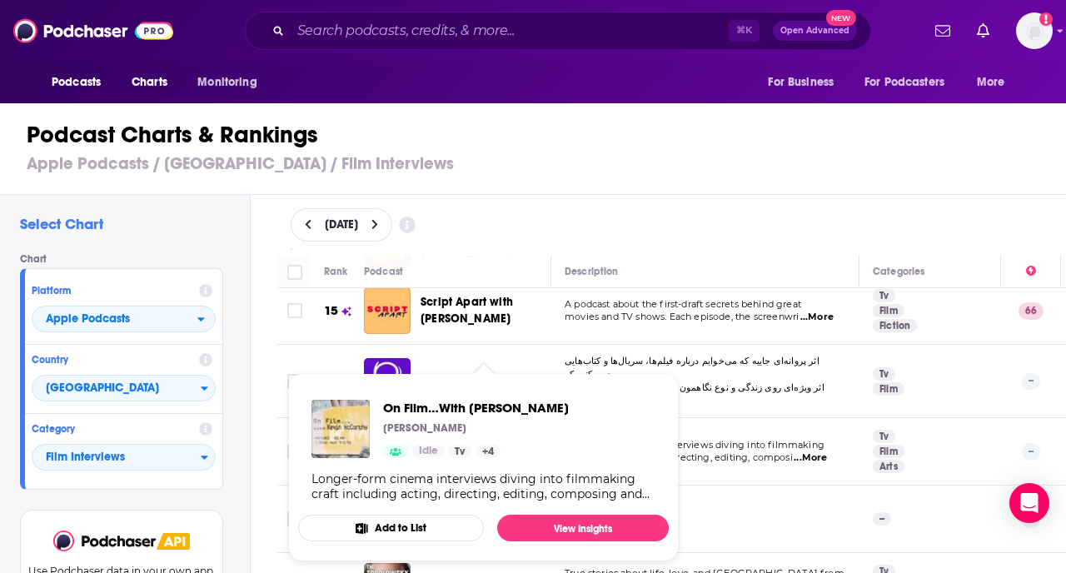
click at [622, 195] on div "[DATE]" at bounding box center [672, 225] width 816 height 60
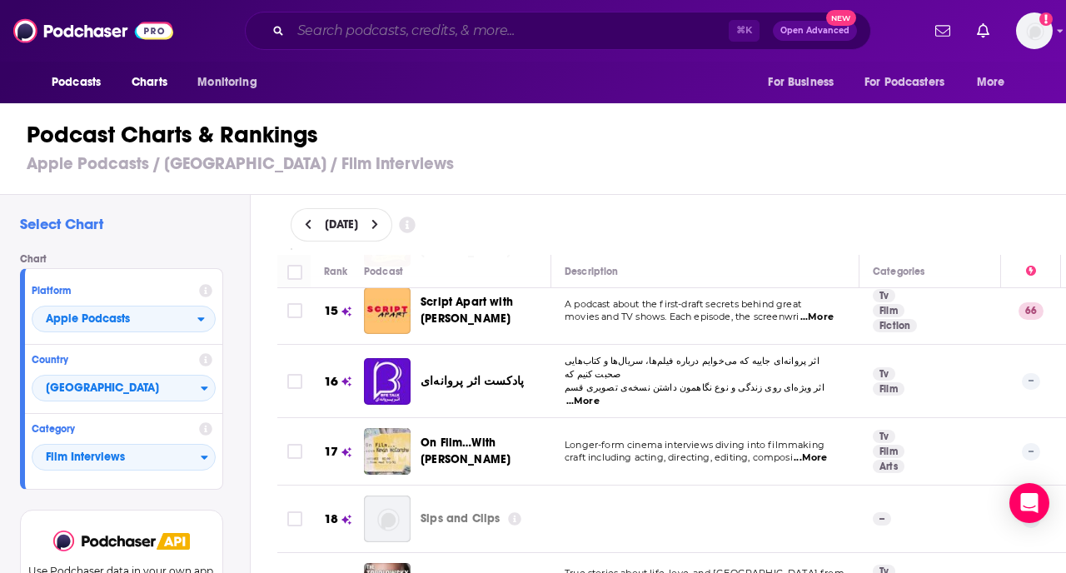
click at [446, 21] on input "Search podcasts, credits, & more..." at bounding box center [510, 30] width 438 height 27
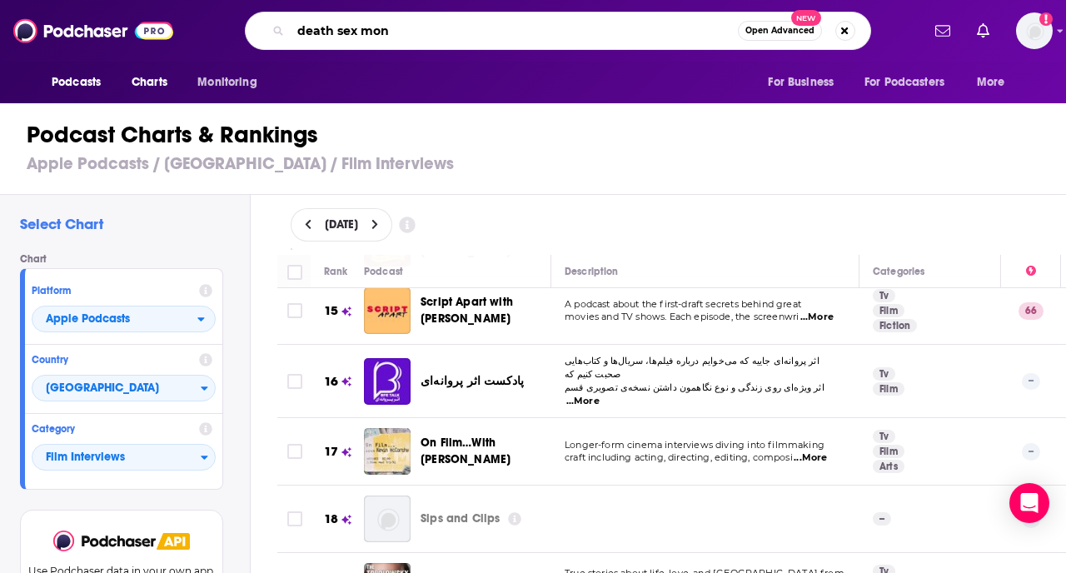
type input "death sex mone"
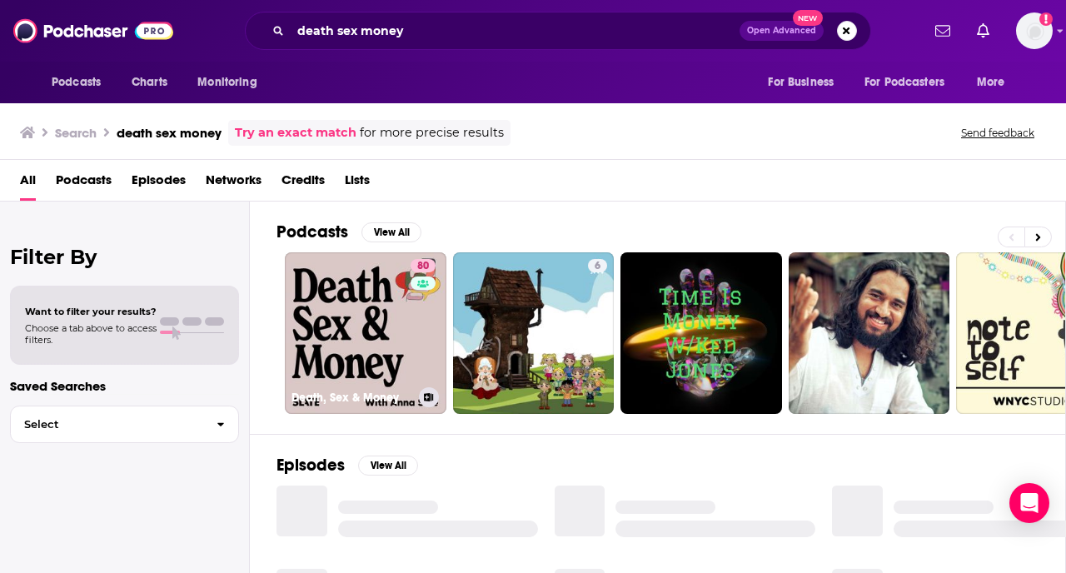
click at [344, 331] on link "80 Death, Sex & Money" at bounding box center [366, 333] width 162 height 162
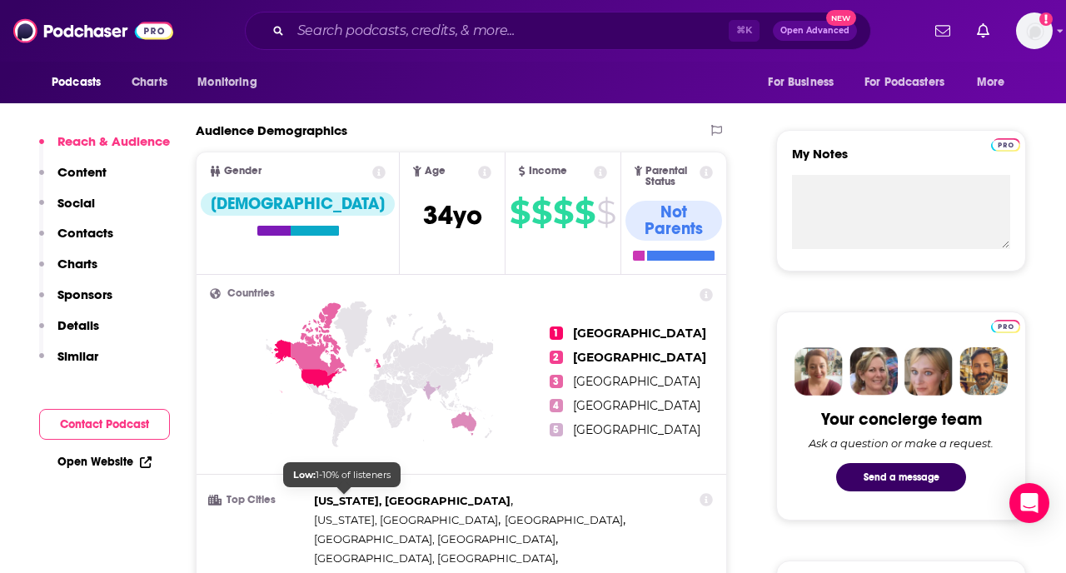
scroll to position [499, 0]
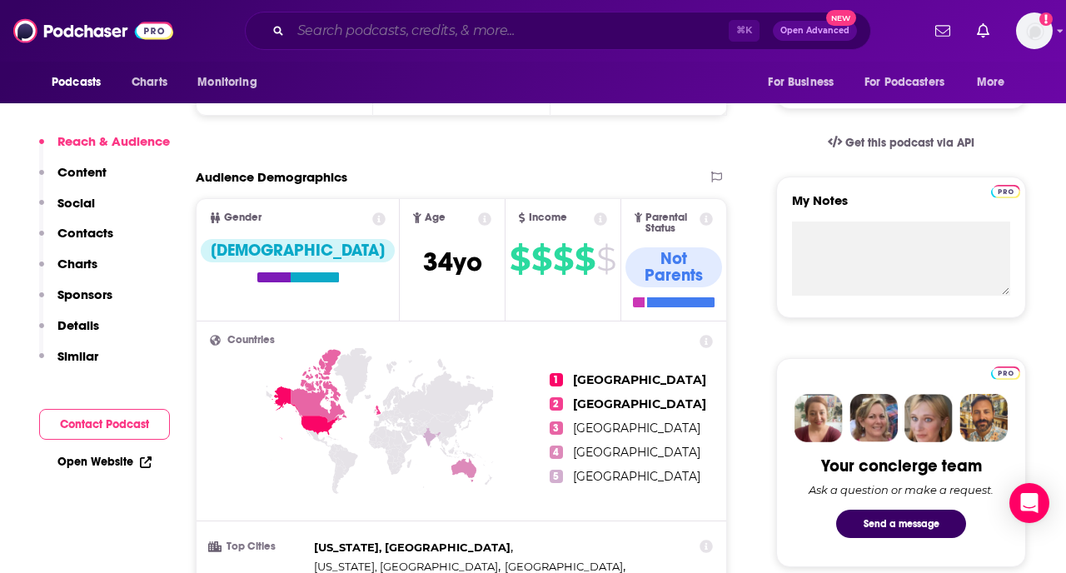
click at [401, 34] on input "Search podcasts, credits, & more..." at bounding box center [510, 30] width 438 height 27
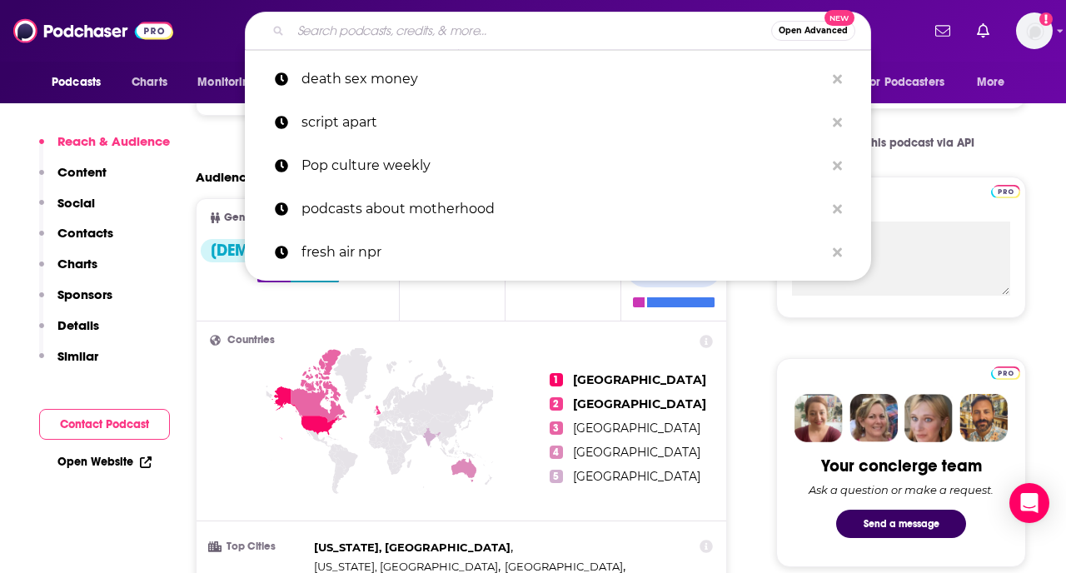
paste input "CHOICE WORDS WITH [PERSON_NAME]"
type input "CHOICE WORDS WITH [PERSON_NAME]"
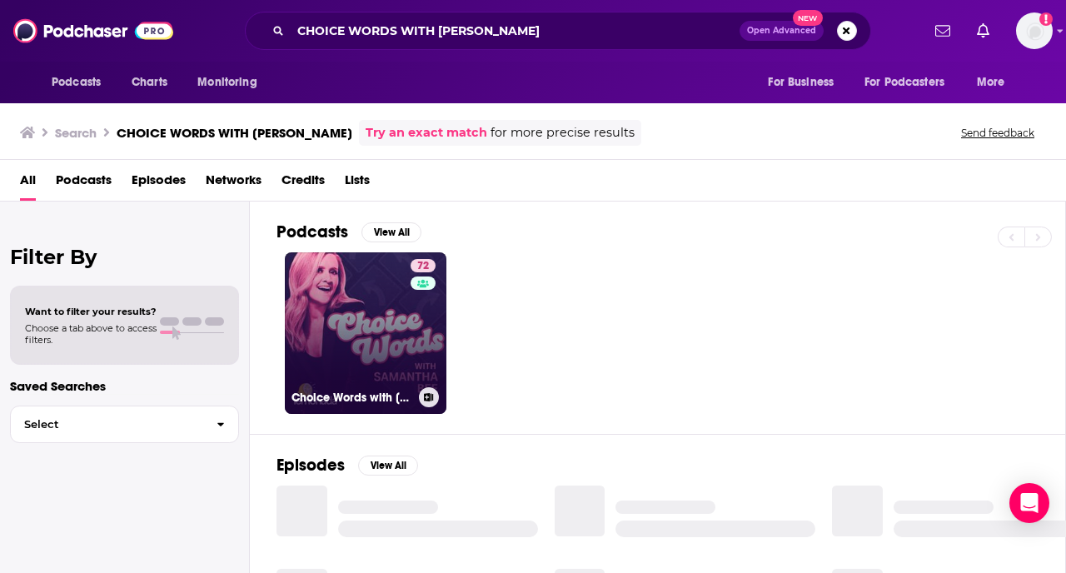
click at [400, 317] on link "72 Choice Words with [PERSON_NAME]" at bounding box center [366, 333] width 162 height 162
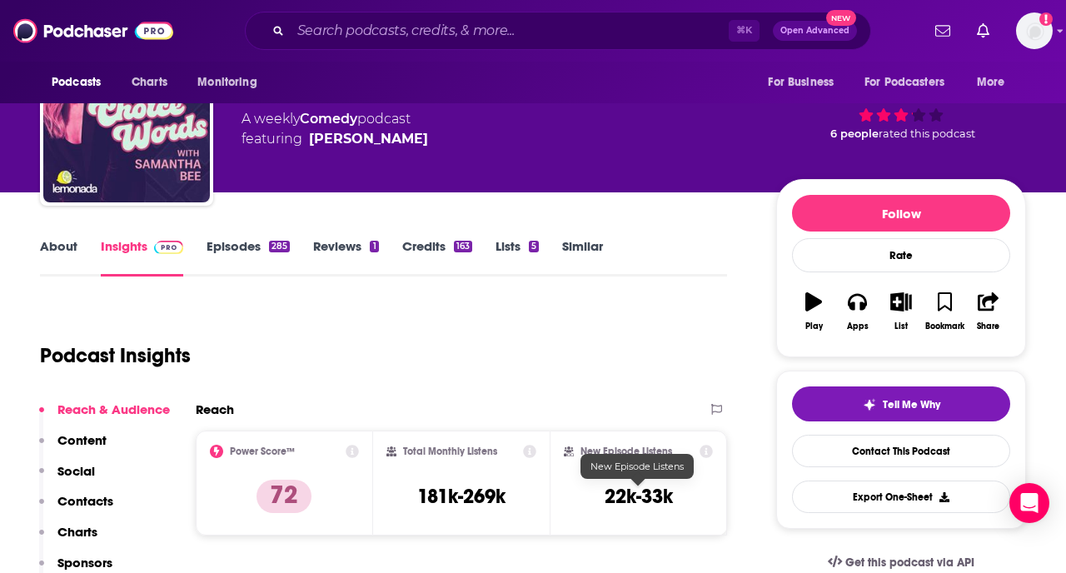
scroll to position [65, 0]
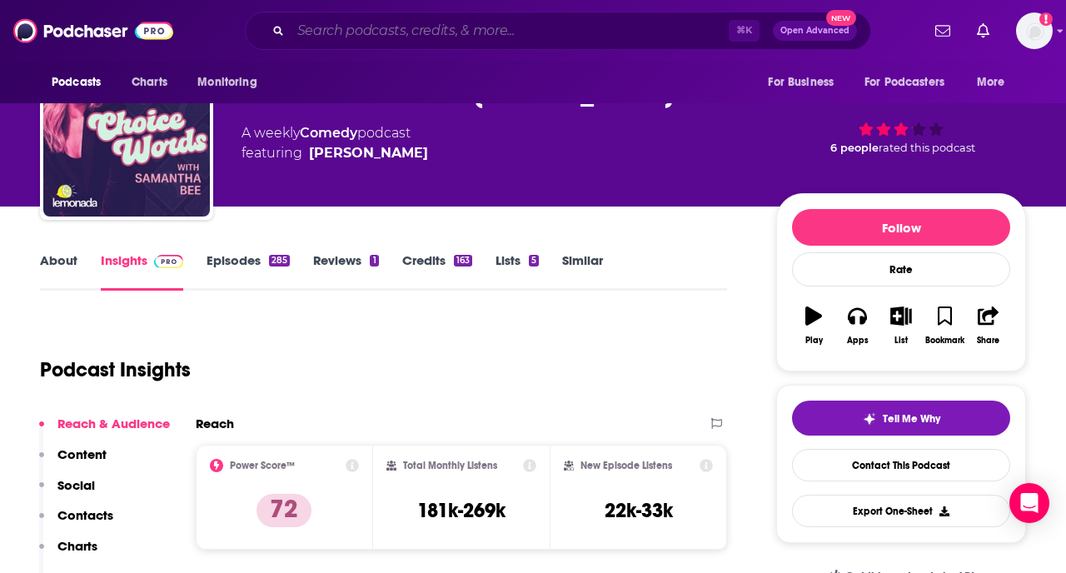
click at [470, 37] on input "Search podcasts, credits, & more..." at bounding box center [510, 30] width 438 height 27
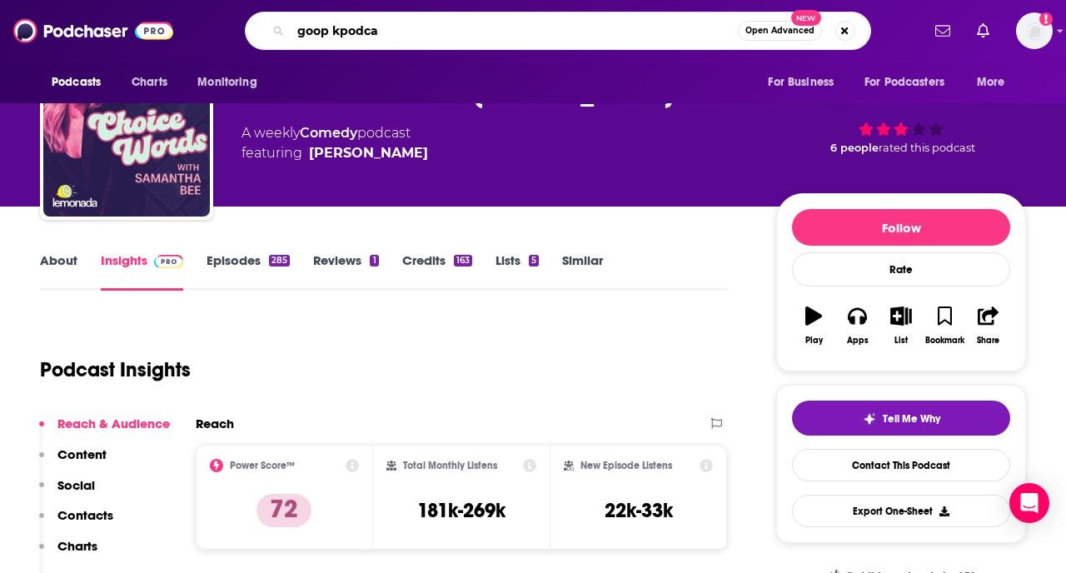
type input "goop kpodcas"
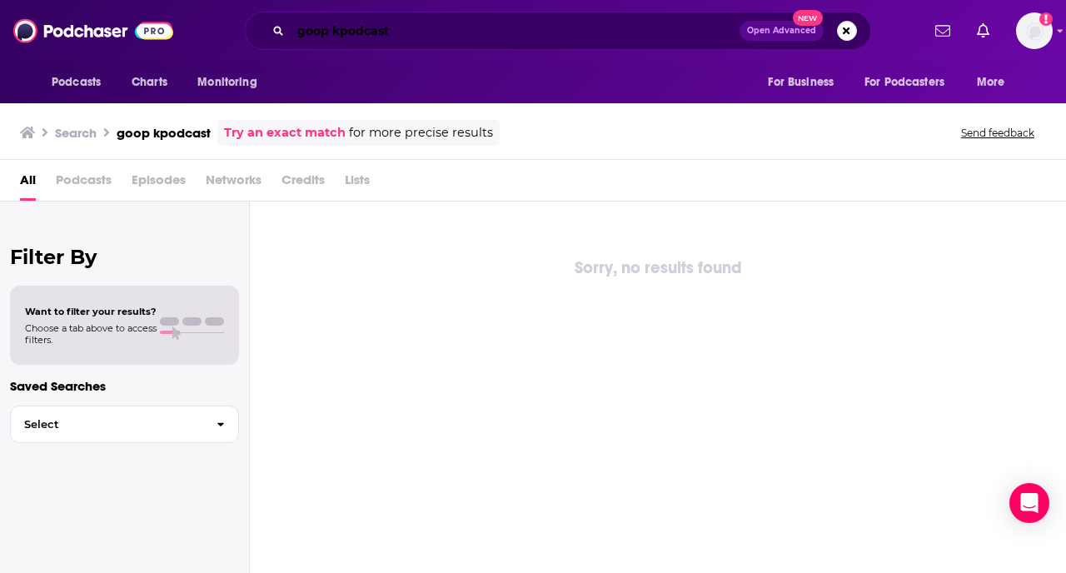
click at [413, 30] on input "goop kpodcast" at bounding box center [515, 30] width 449 height 27
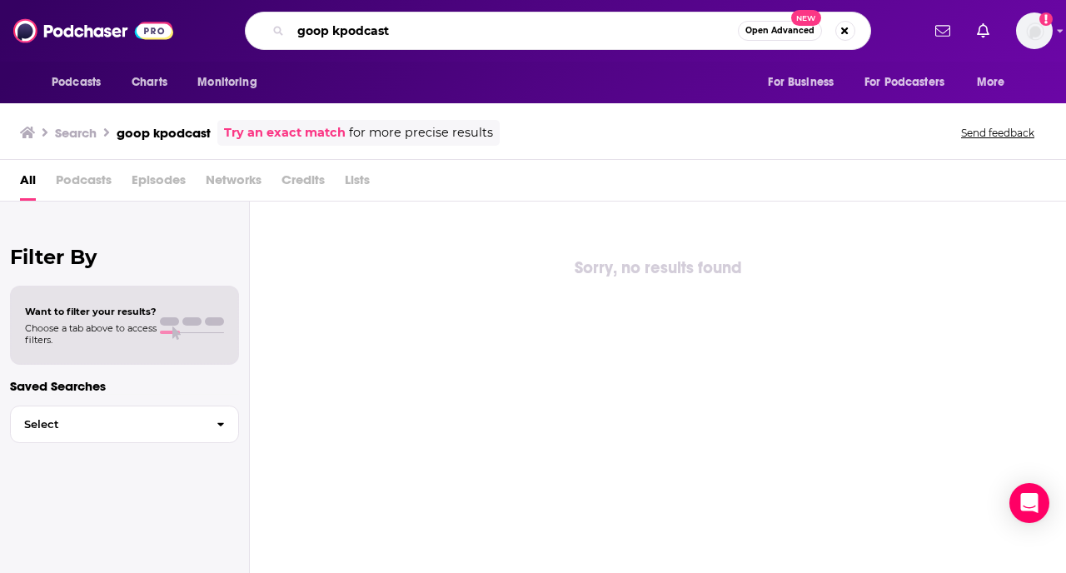
click at [705, 26] on input "goop kpodcast" at bounding box center [514, 30] width 447 height 27
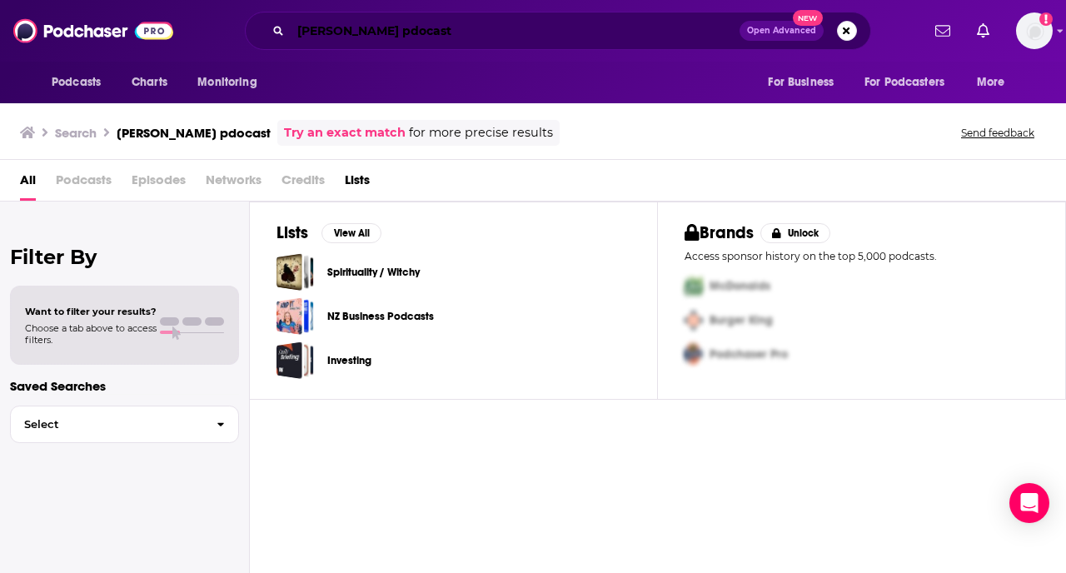
click at [401, 38] on input "[PERSON_NAME] pdocast" at bounding box center [515, 30] width 449 height 27
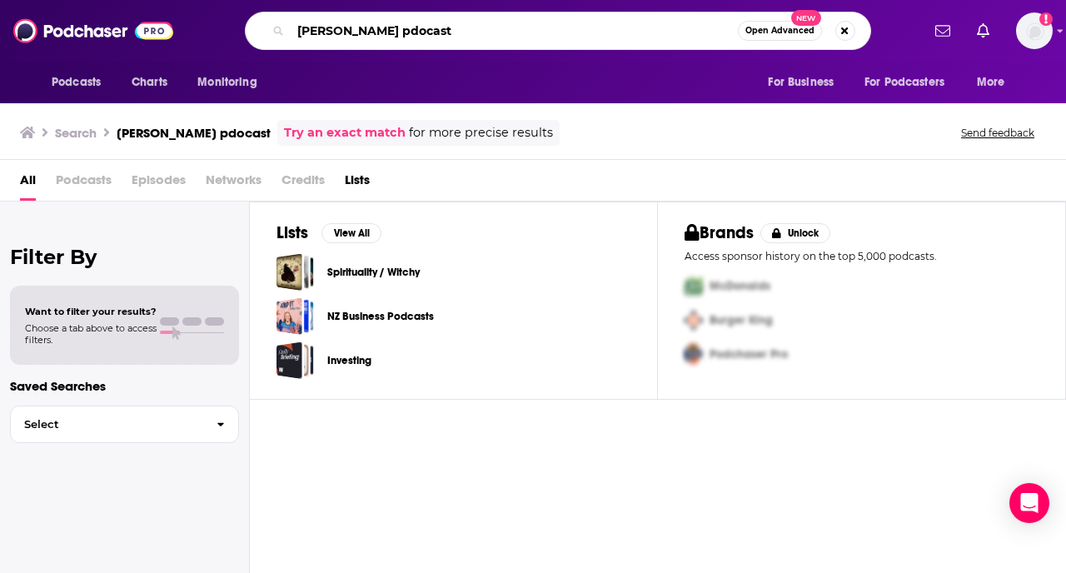
click at [401, 38] on input "[PERSON_NAME] pdocast" at bounding box center [514, 30] width 447 height 27
type input "[PERSON_NAME]"
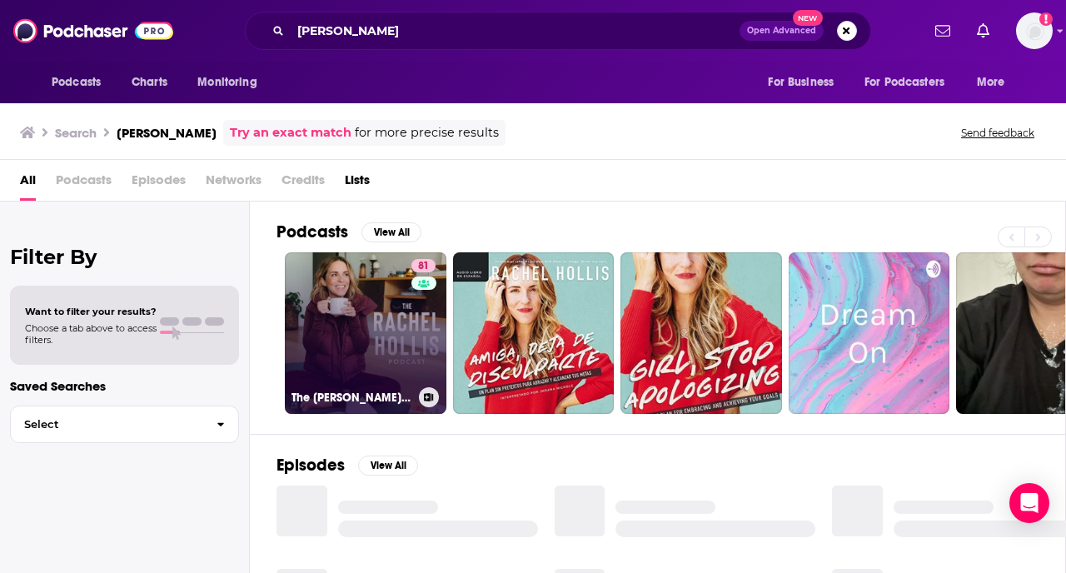
click at [341, 304] on link "81 The [PERSON_NAME] Podcast" at bounding box center [366, 333] width 162 height 162
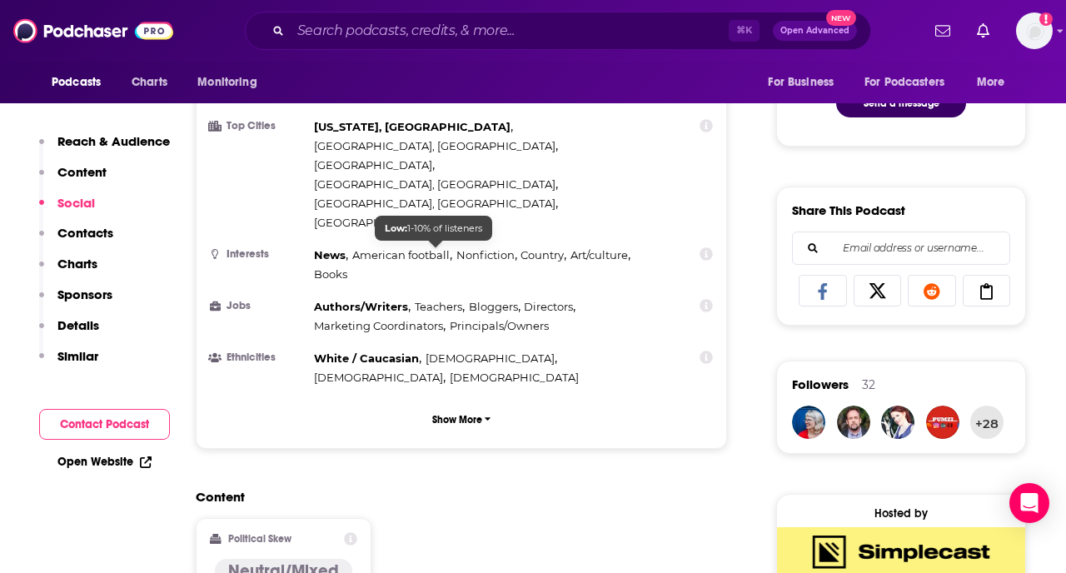
scroll to position [1134, 0]
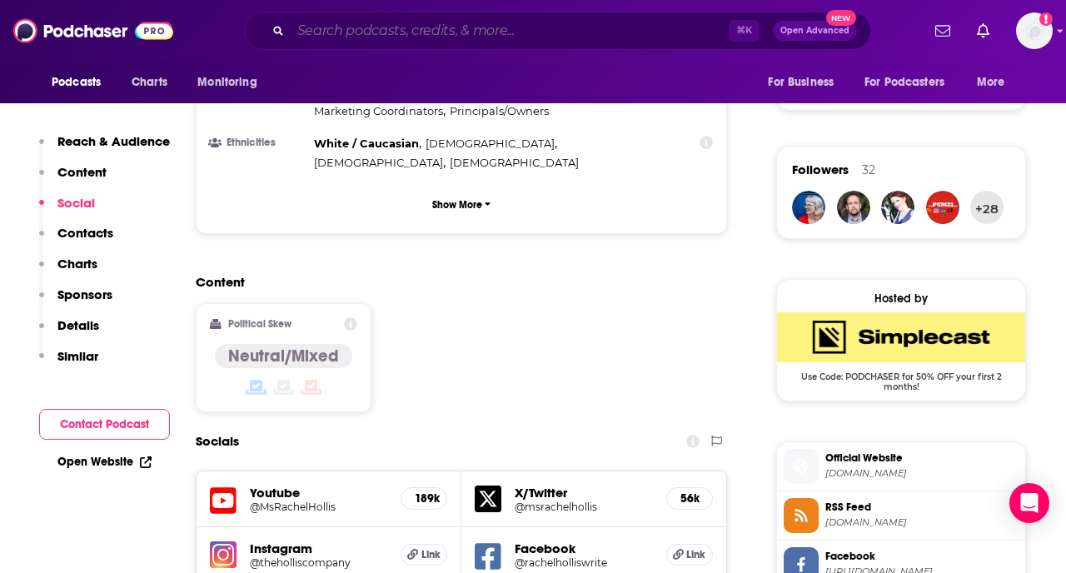
click at [456, 29] on input "Search podcasts, credits, & more..." at bounding box center [510, 30] width 438 height 27
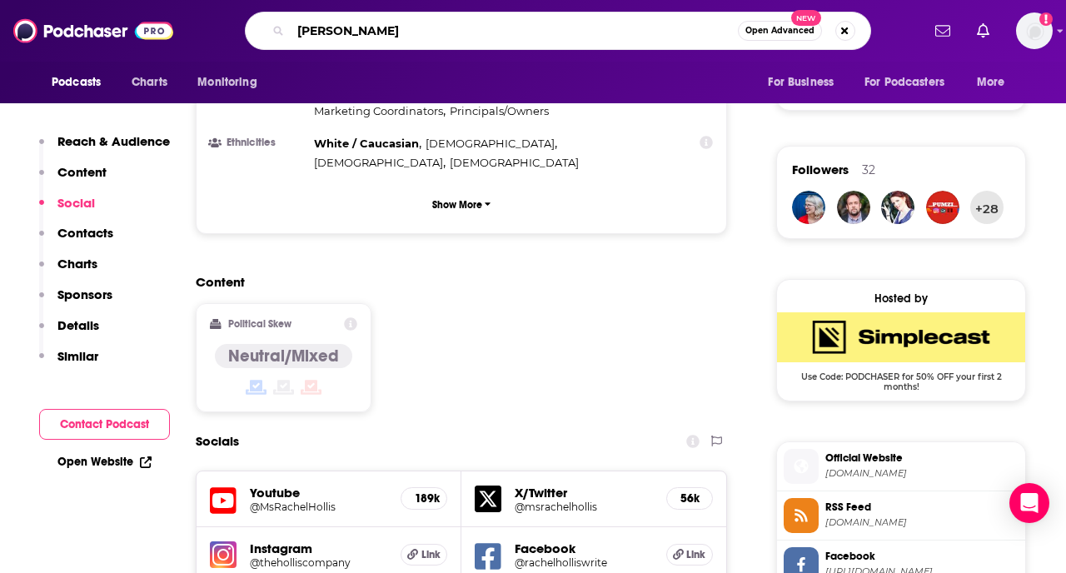
type input "[PERSON_NAME]"
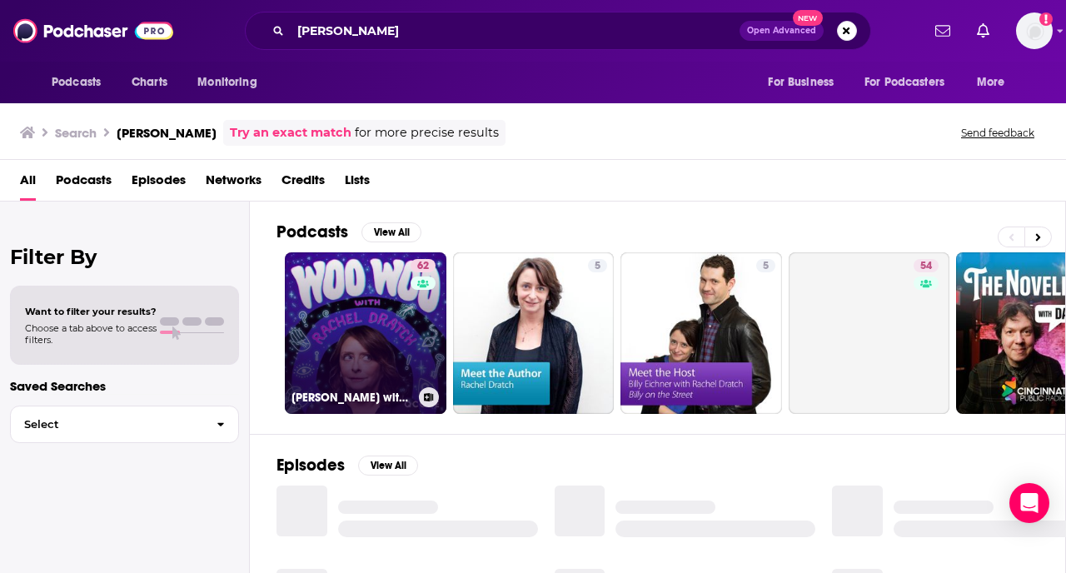
click at [354, 293] on link "62 [PERSON_NAME] with [PERSON_NAME]" at bounding box center [366, 333] width 162 height 162
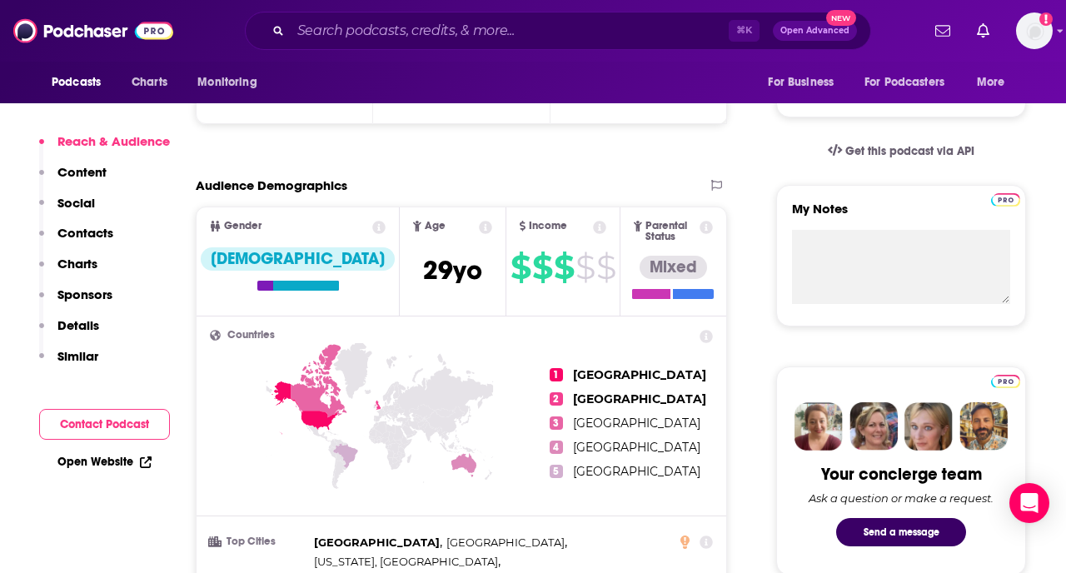
scroll to position [605, 0]
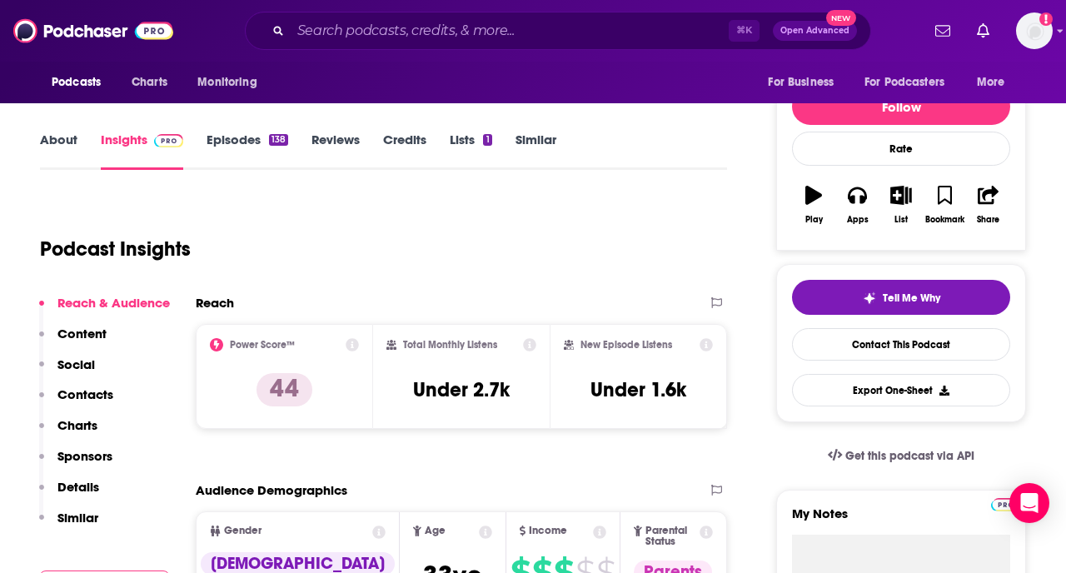
scroll to position [214, 0]
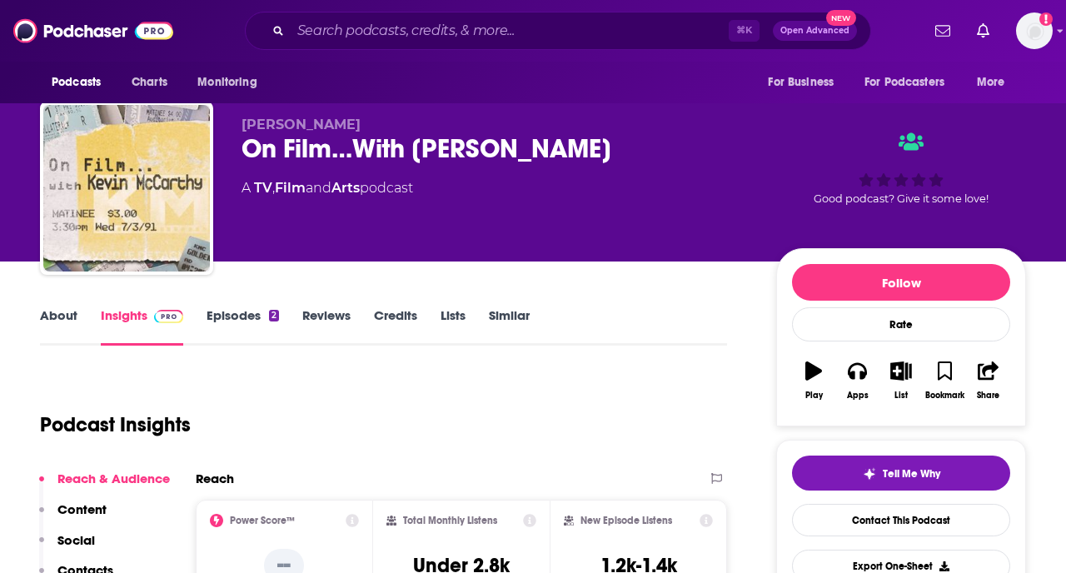
scroll to position [17, 0]
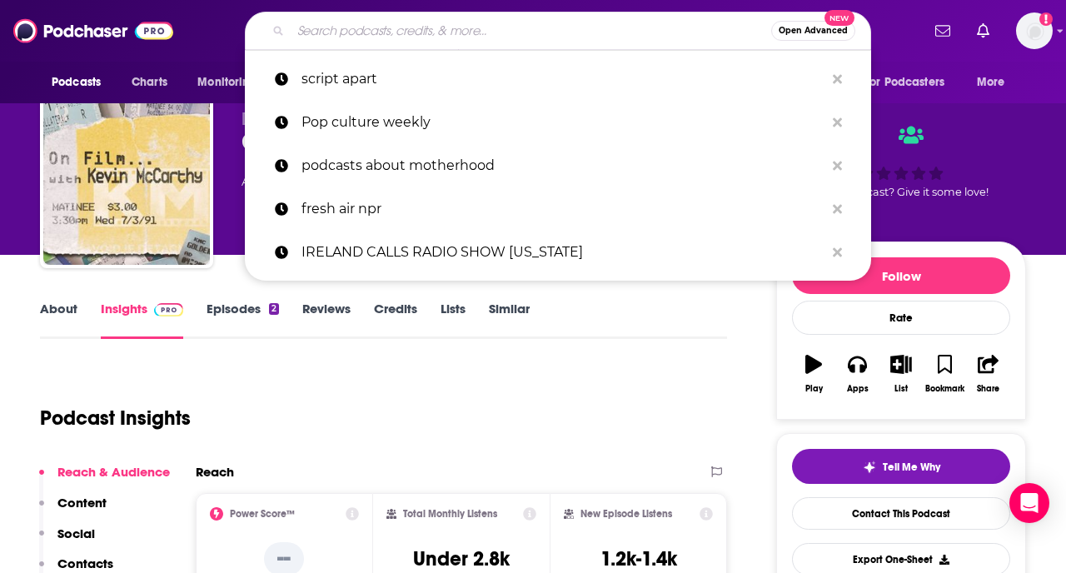
click at [453, 27] on input "Search podcasts, credits, & more..." at bounding box center [531, 30] width 481 height 27
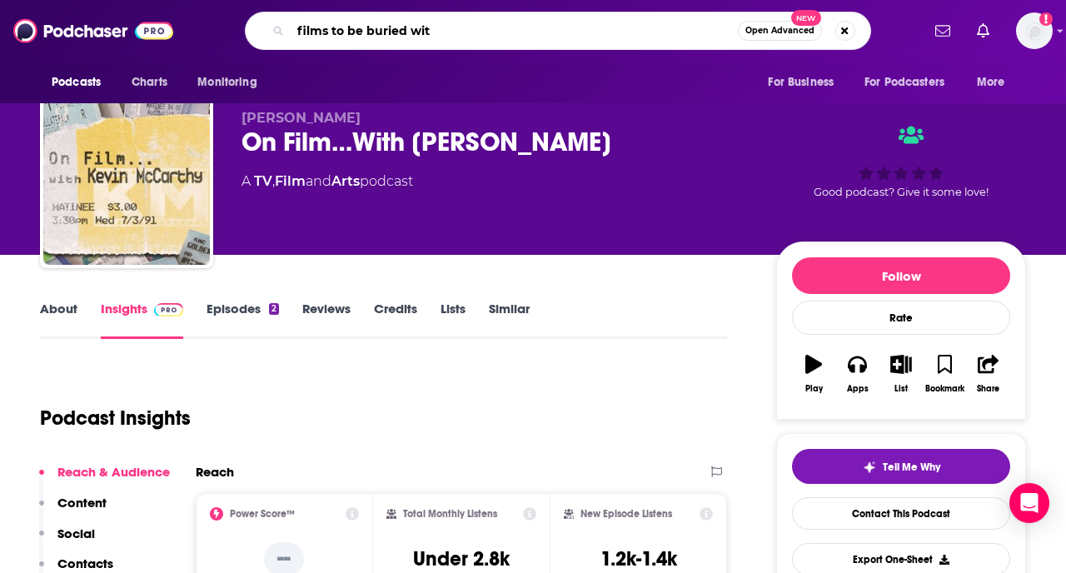
type input "films to be buried with"
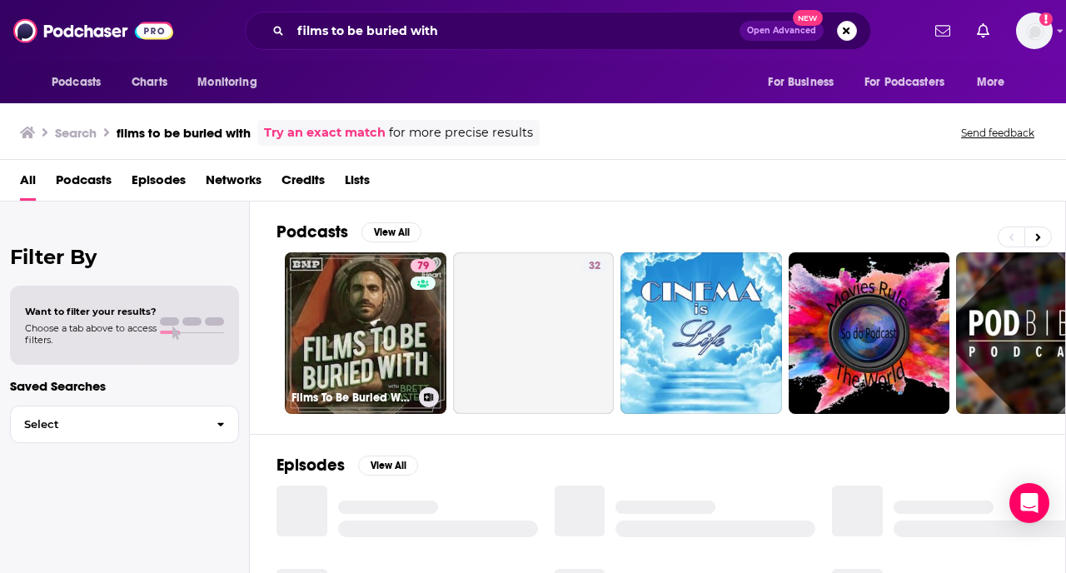
click at [332, 301] on link "79 Films To Be Buried With with Brett Goldstein" at bounding box center [366, 333] width 162 height 162
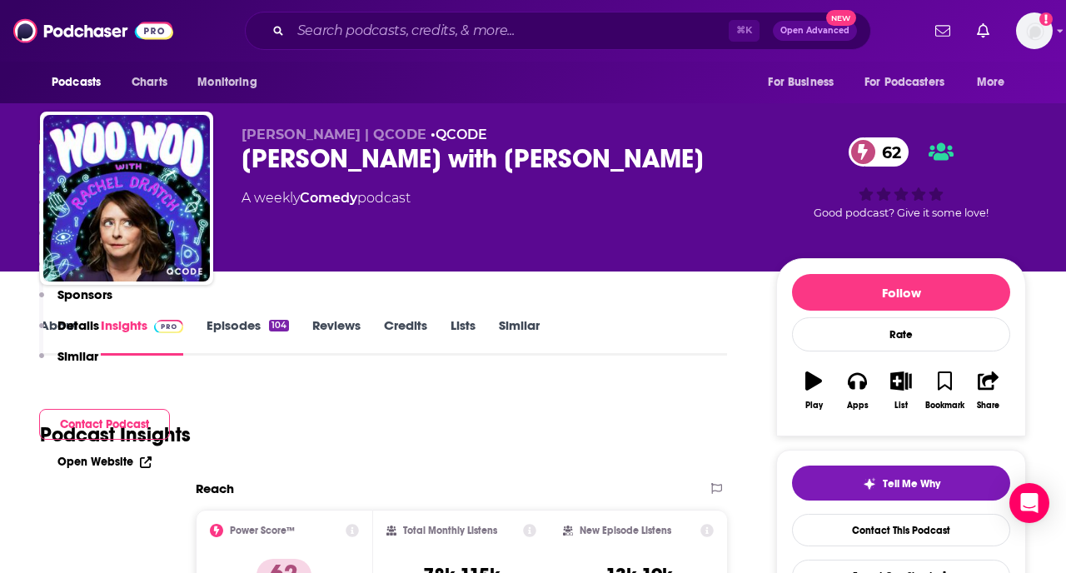
scroll to position [605, 0]
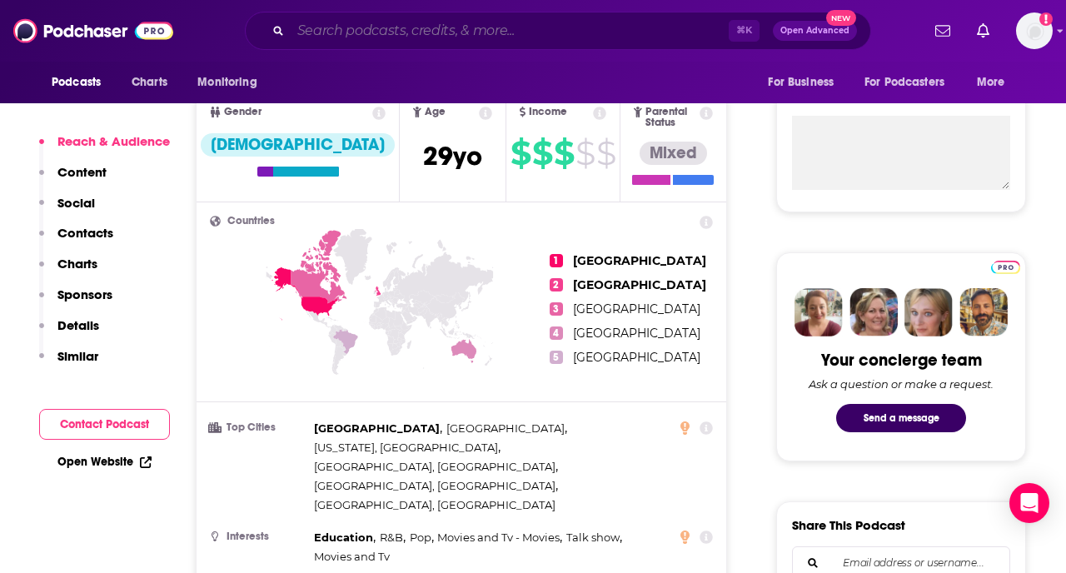
click at [637, 32] on input "Search podcasts, credits, & more..." at bounding box center [510, 30] width 438 height 27
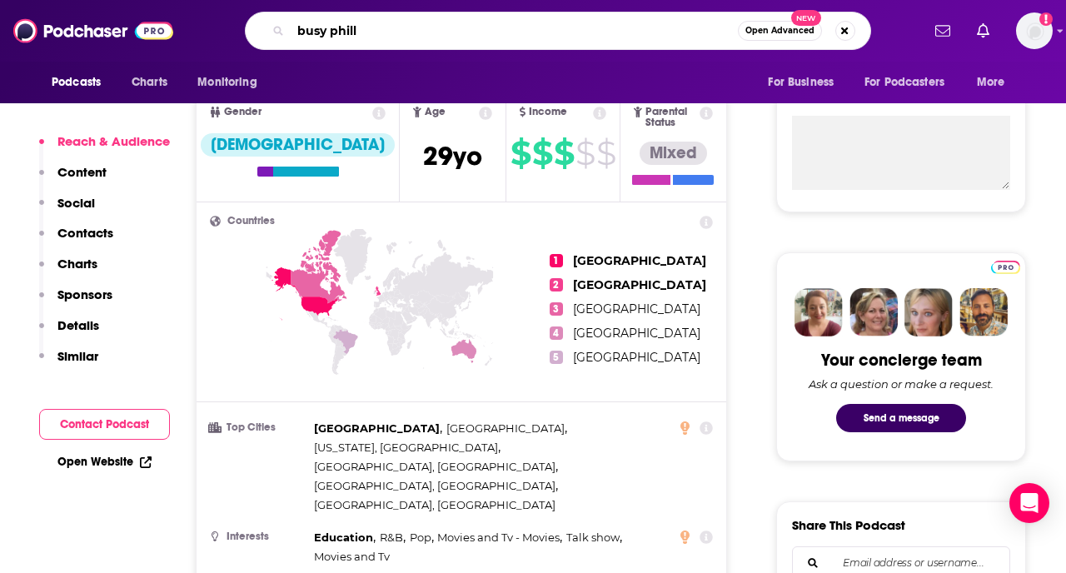
type input "busy philli"
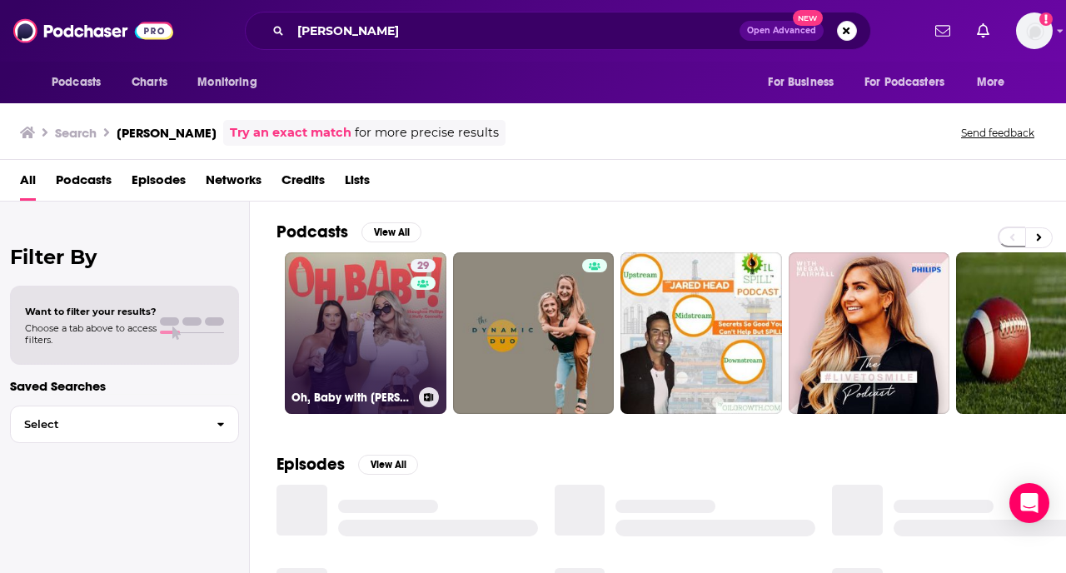
click at [357, 348] on link "29 Oh, Baby with Shaughna and Holly" at bounding box center [366, 333] width 162 height 162
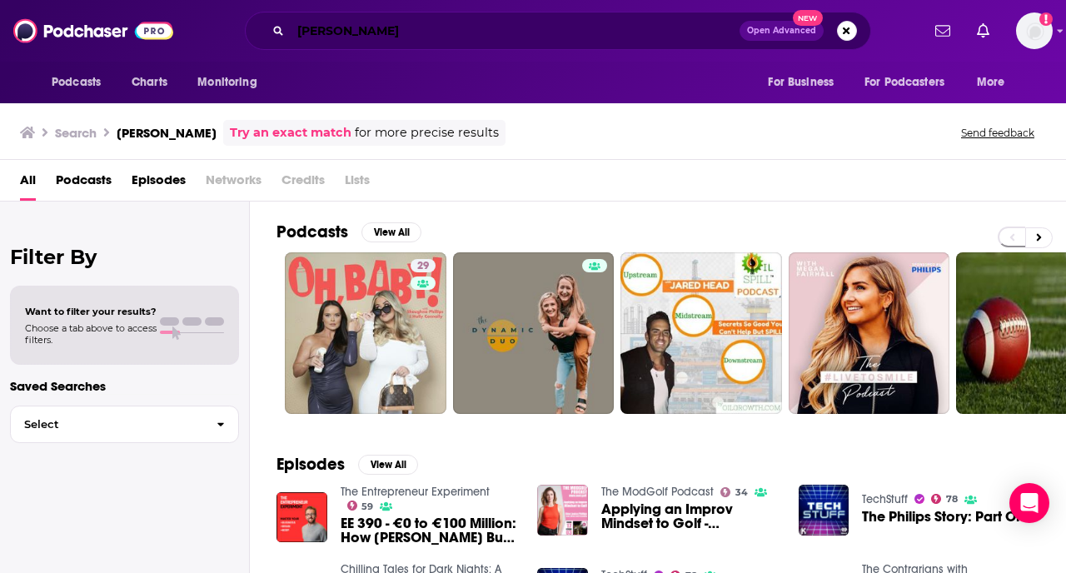
click at [349, 30] on input "busy phillips" at bounding box center [515, 30] width 449 height 27
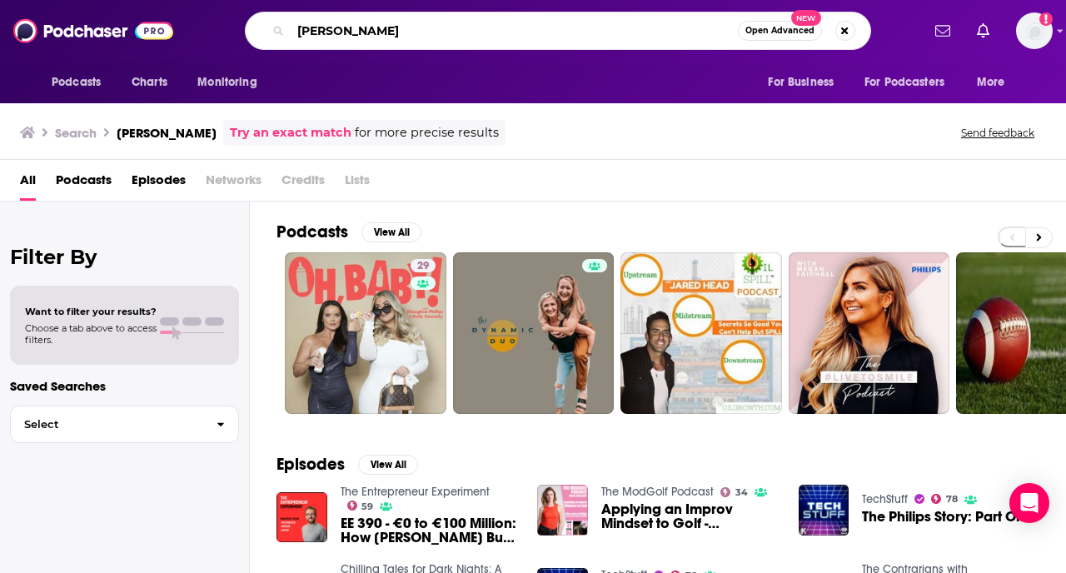
type input "busy philips"
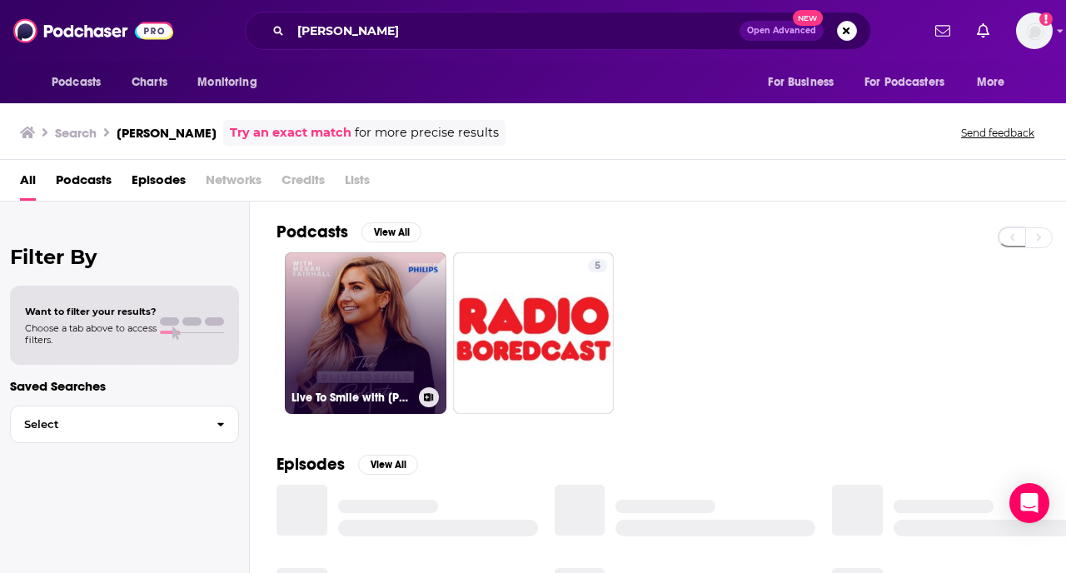
click at [350, 338] on link "Live To Smile with Megan Fairhall" at bounding box center [366, 333] width 162 height 162
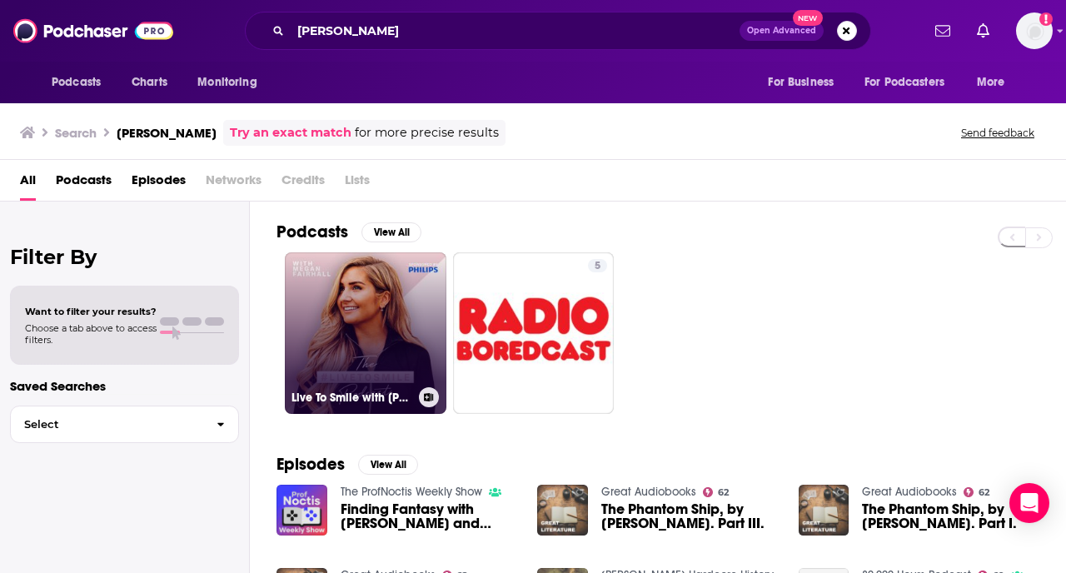
scroll to position [316, 0]
